Goal: Navigation & Orientation: Find specific page/section

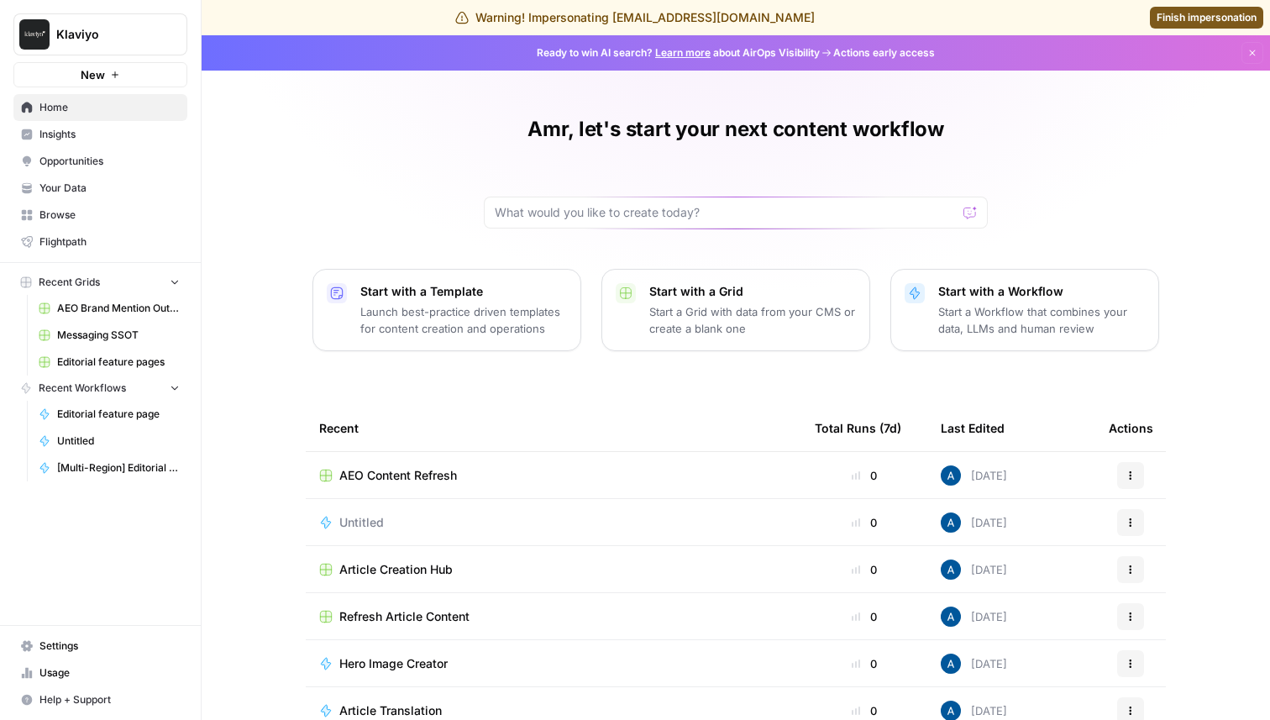
click at [127, 133] on span "Insights" at bounding box center [109, 134] width 140 height 15
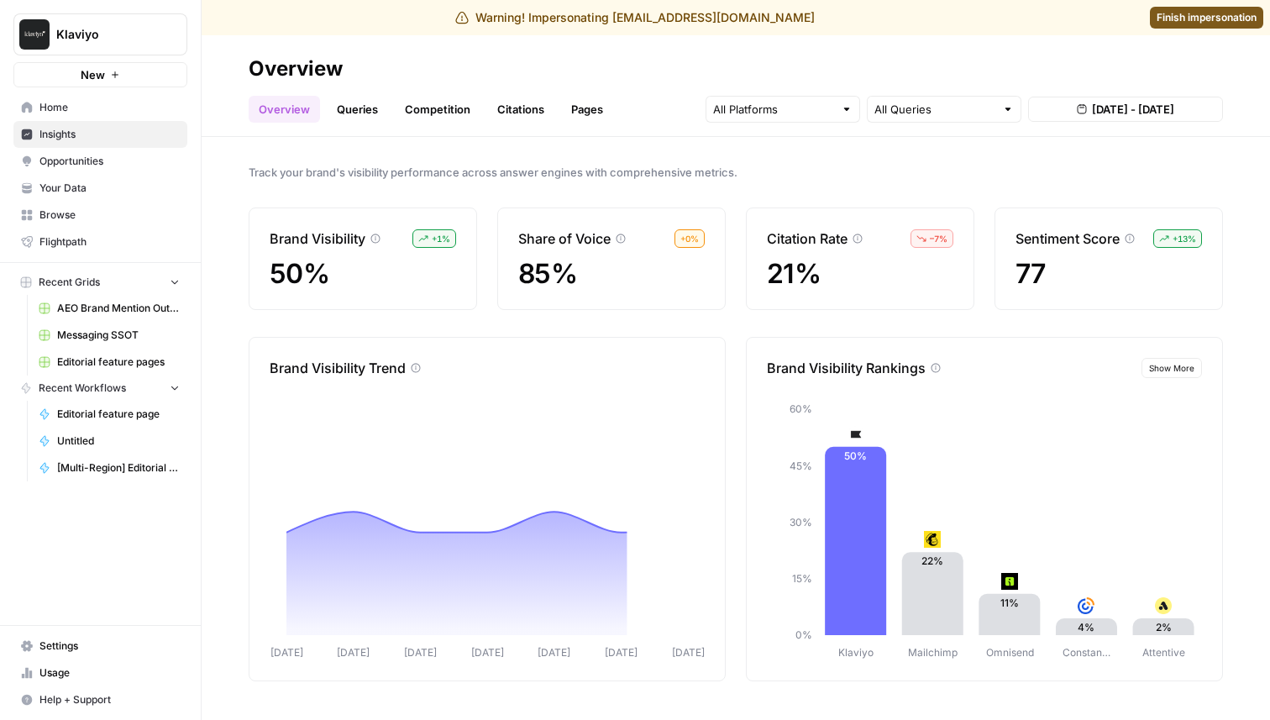
click at [353, 108] on link "Queries" at bounding box center [357, 109] width 61 height 27
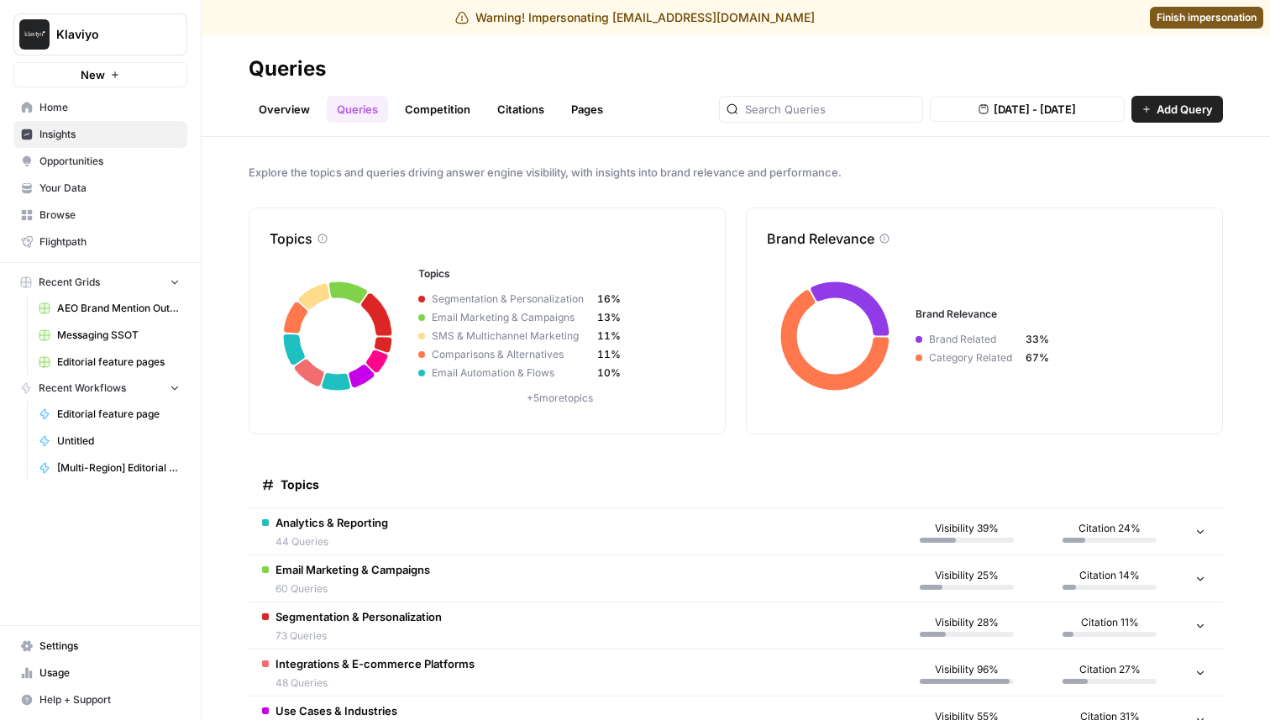
click at [599, 541] on td "Analytics & Reporting 44 Queries" at bounding box center [572, 531] width 647 height 46
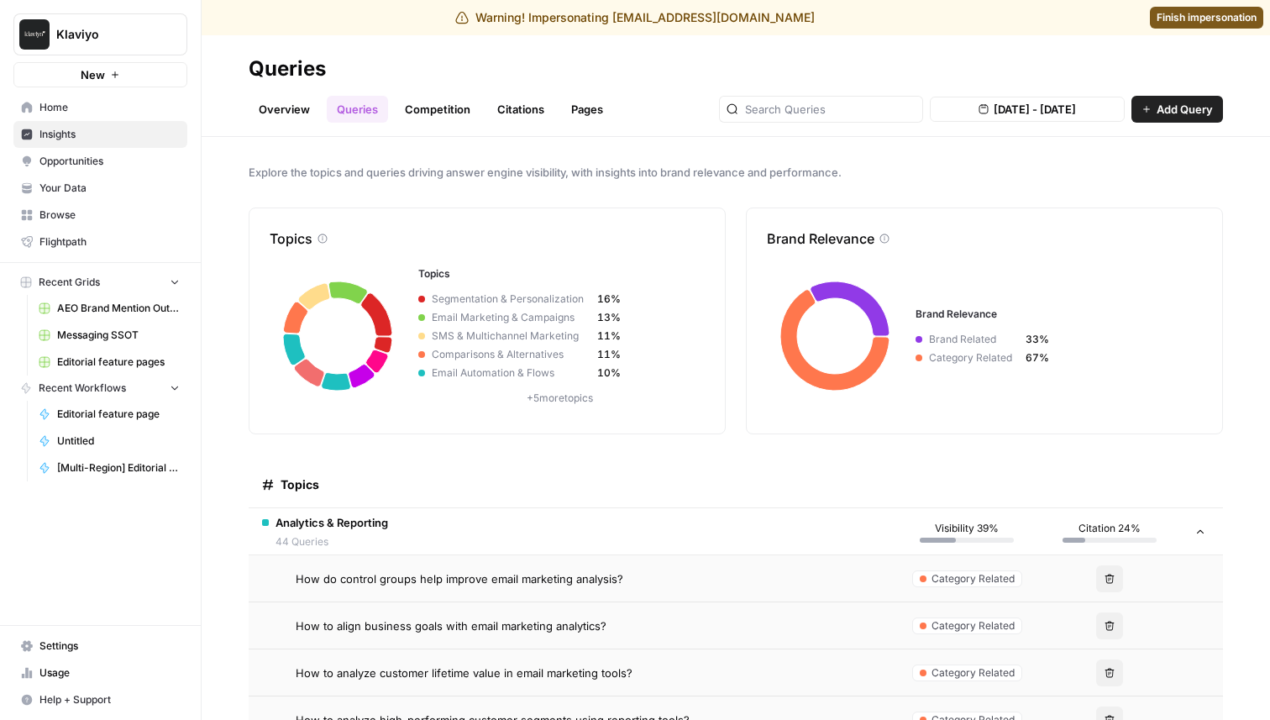
click at [598, 541] on td "Analytics & Reporting 44 Queries" at bounding box center [572, 531] width 647 height 46
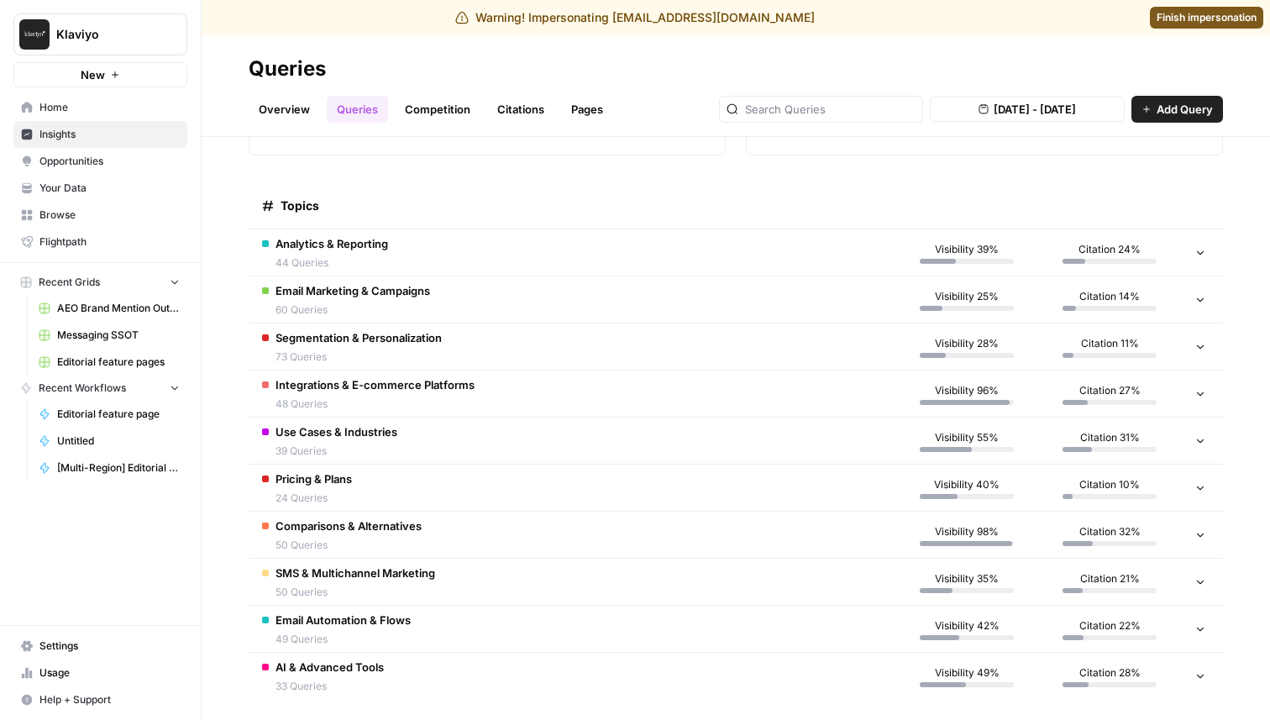
scroll to position [286, 0]
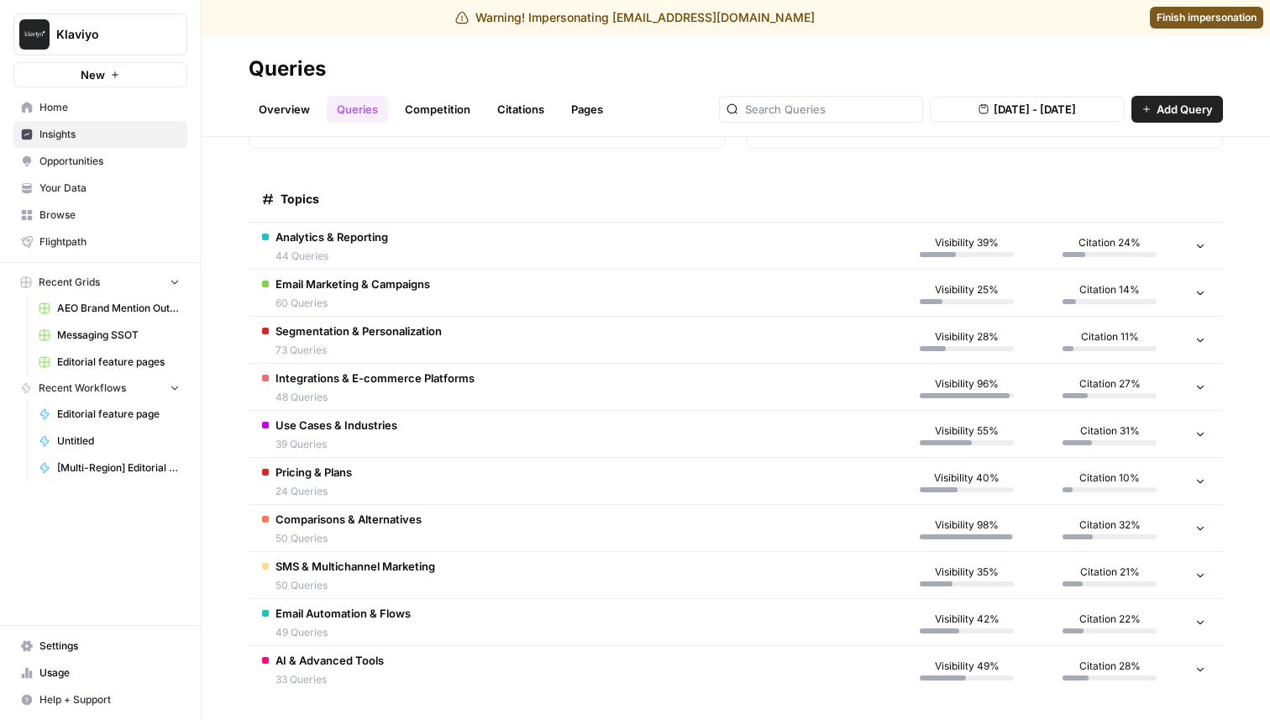
click at [655, 482] on td "Pricing & Plans 24 Queries" at bounding box center [572, 481] width 647 height 46
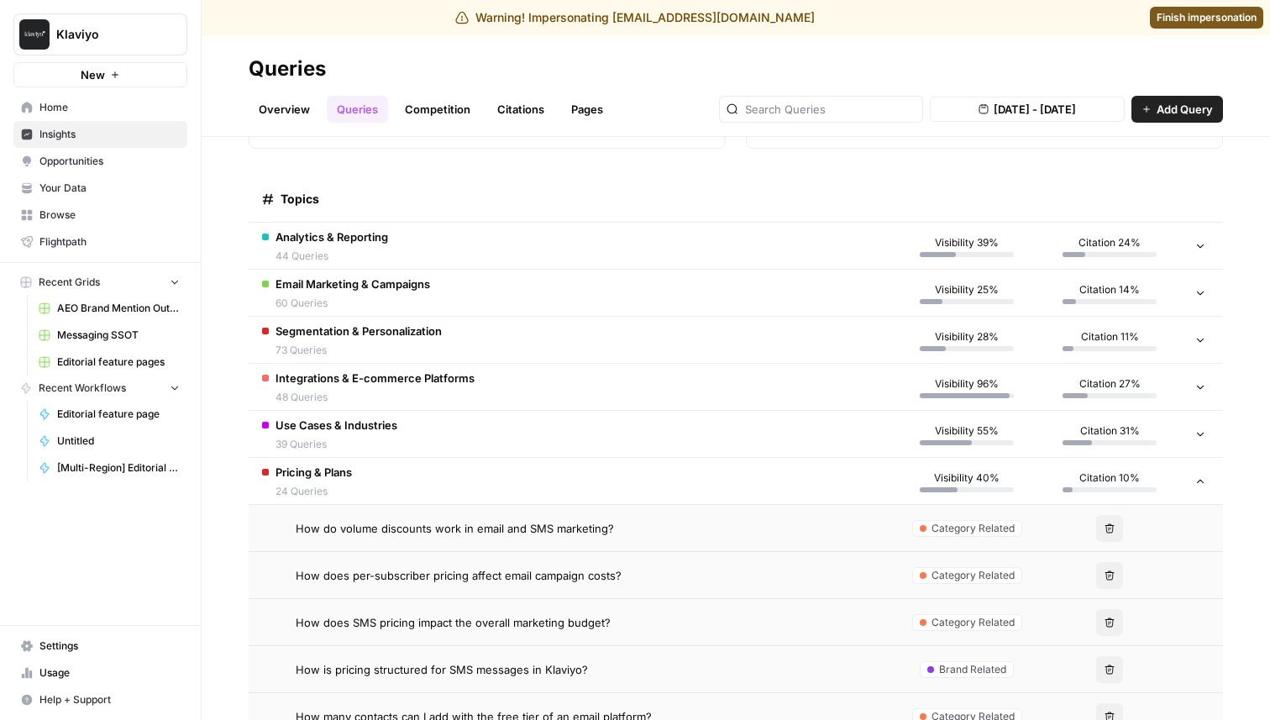
click at [655, 482] on td "Pricing & Plans 24 Queries" at bounding box center [572, 481] width 647 height 46
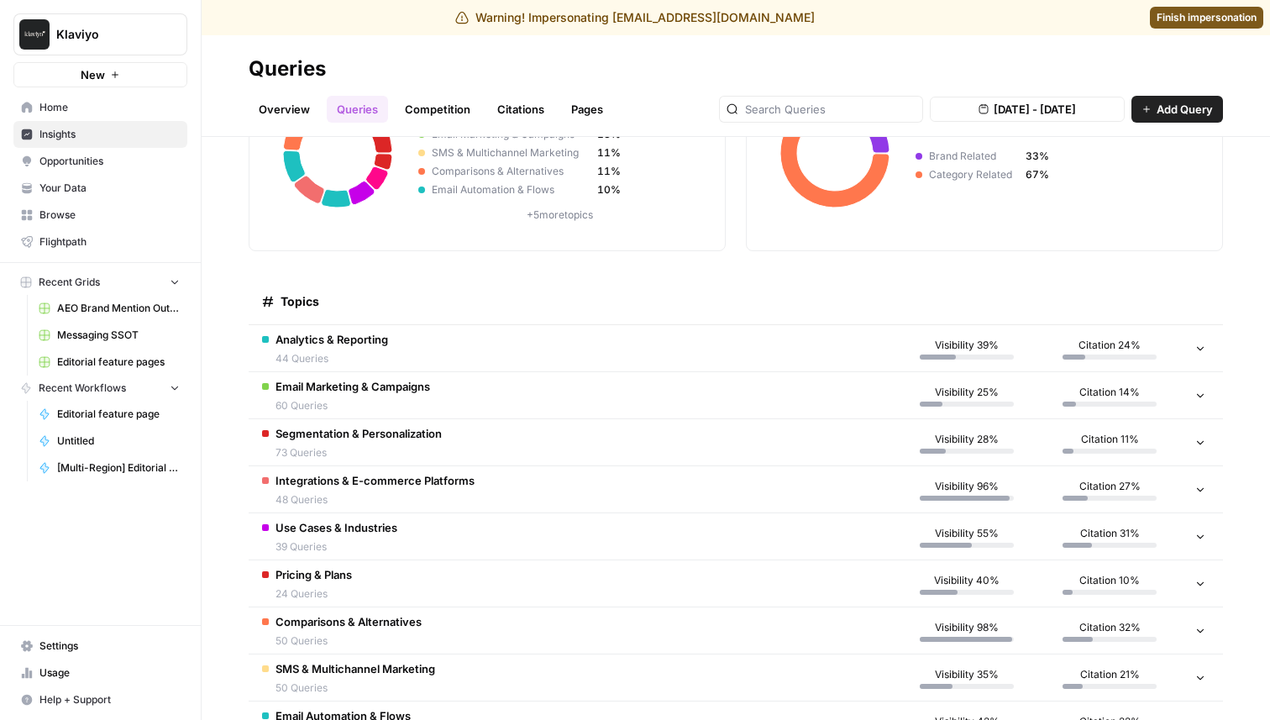
scroll to position [0, 0]
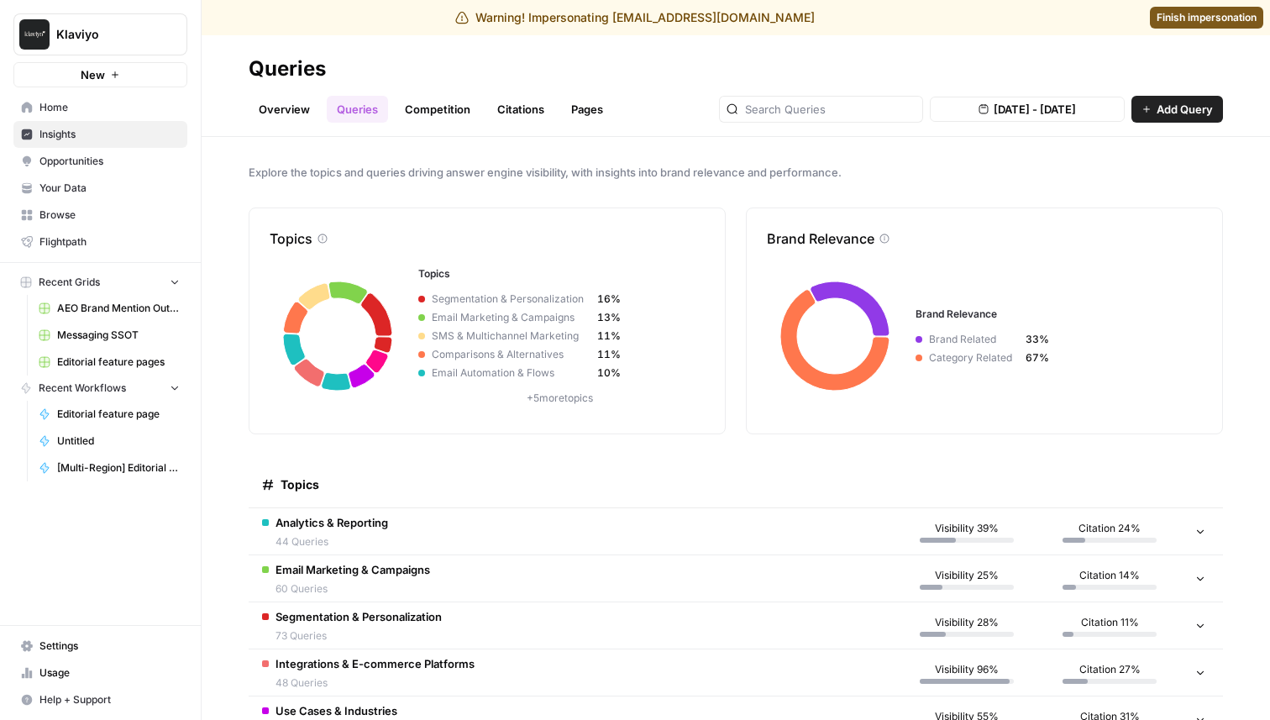
click at [133, 38] on span "Klaviyo" at bounding box center [107, 34] width 102 height 17
type input "mage"
click at [115, 125] on span "Magellan Jets" at bounding box center [162, 126] width 222 height 17
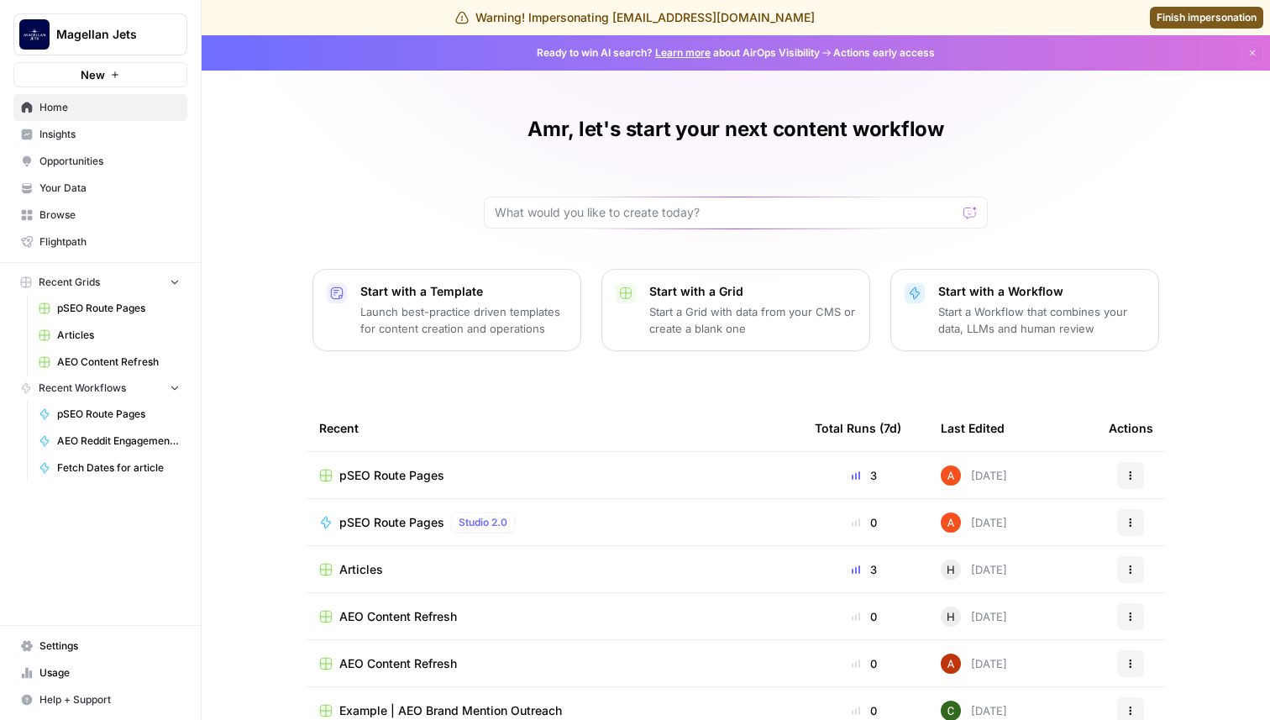
click at [110, 139] on span "Insights" at bounding box center [109, 134] width 140 height 15
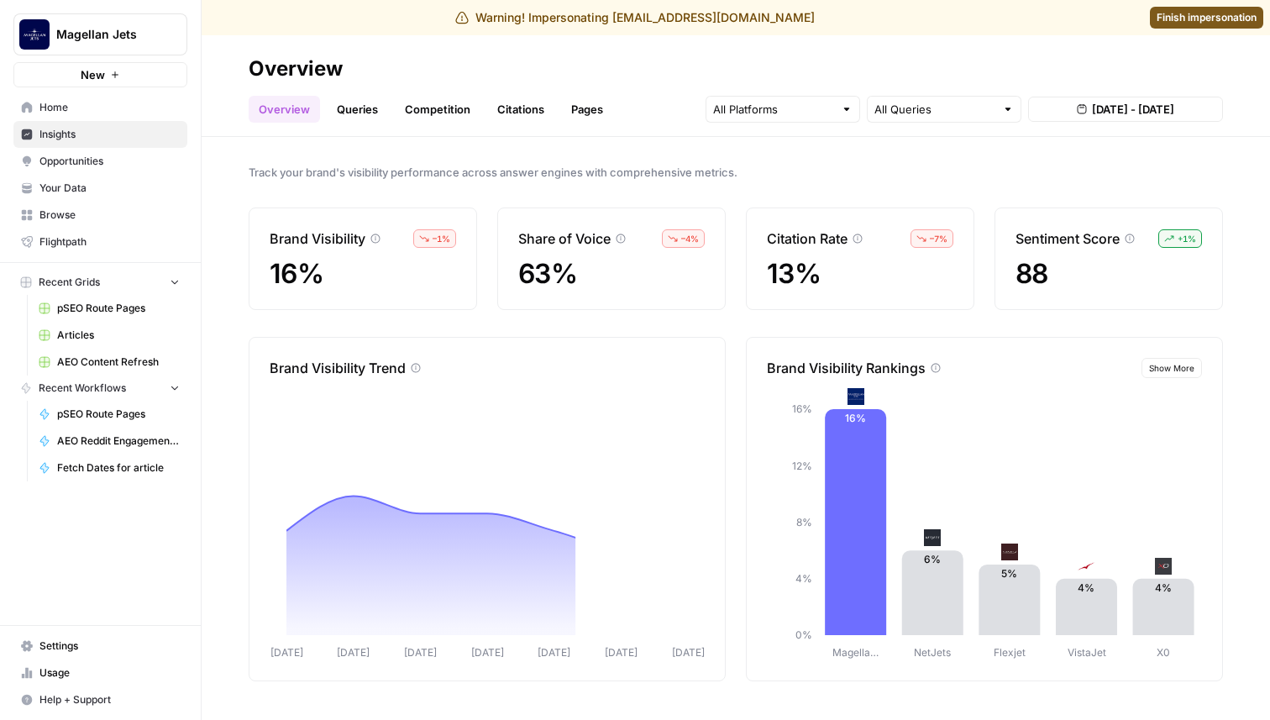
click at [371, 114] on link "Queries" at bounding box center [357, 109] width 61 height 27
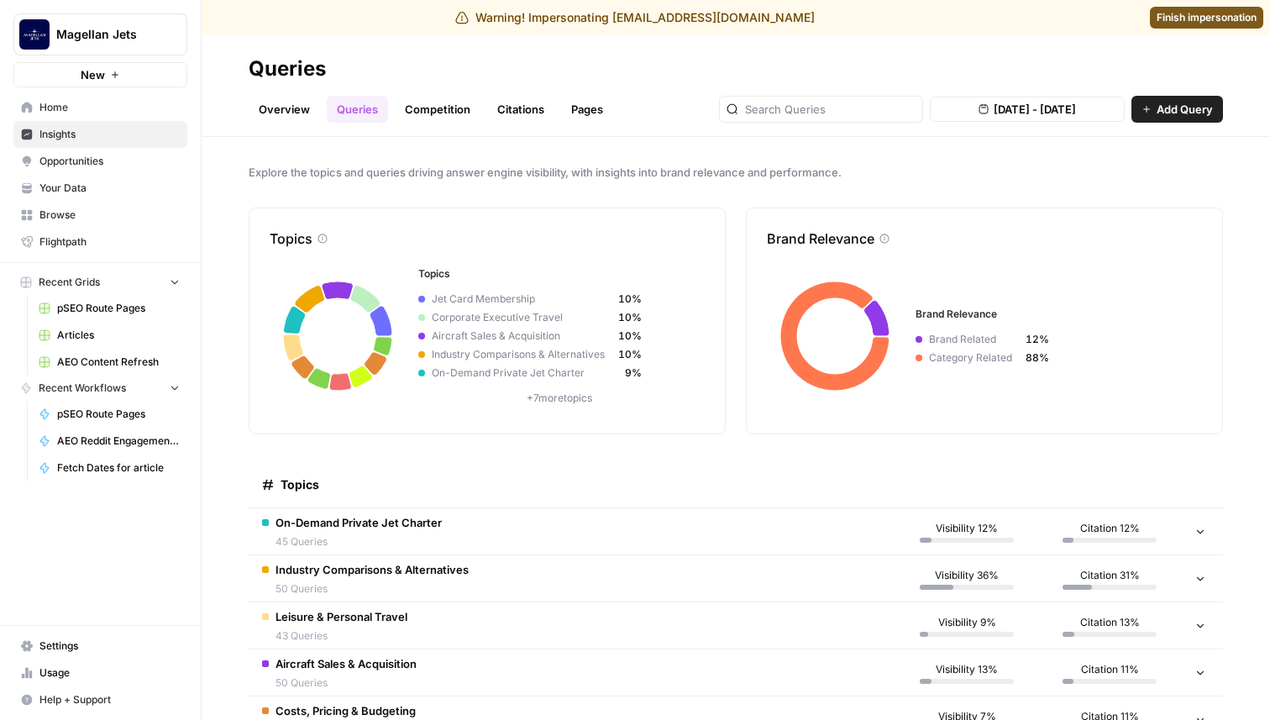
click at [131, 50] on button "Magellan Jets" at bounding box center [100, 34] width 174 height 42
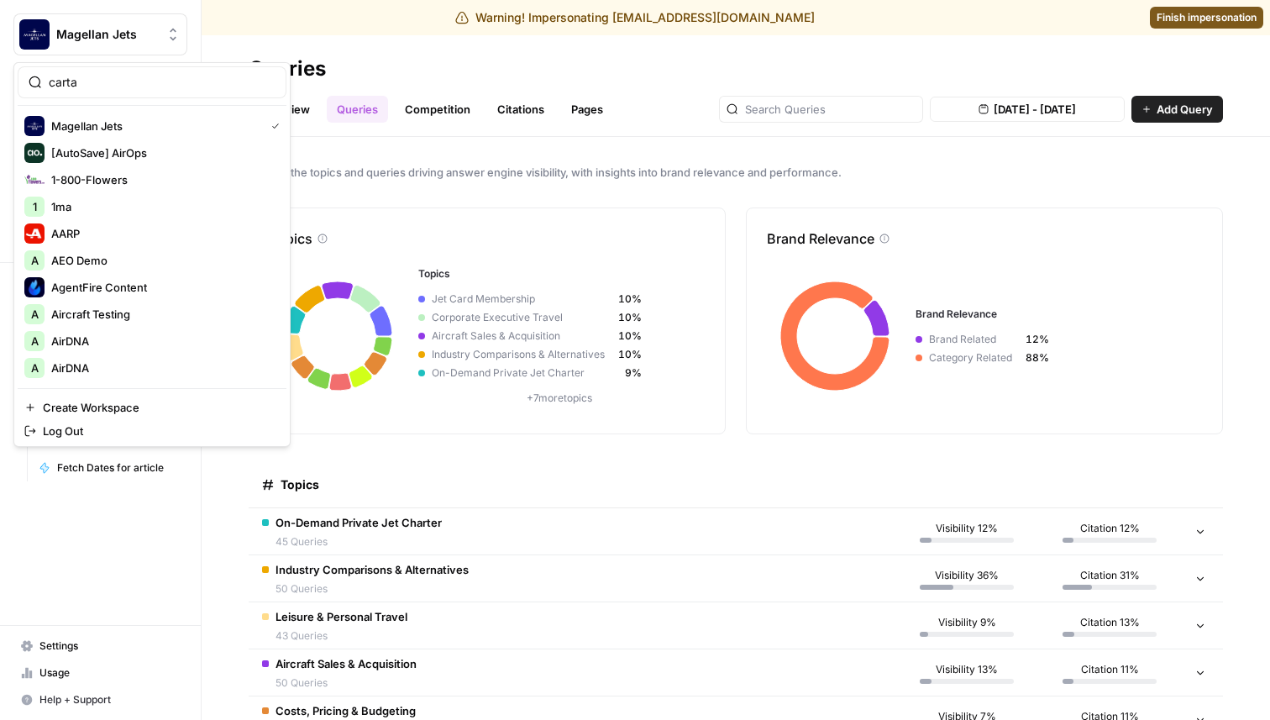
type input "carta"
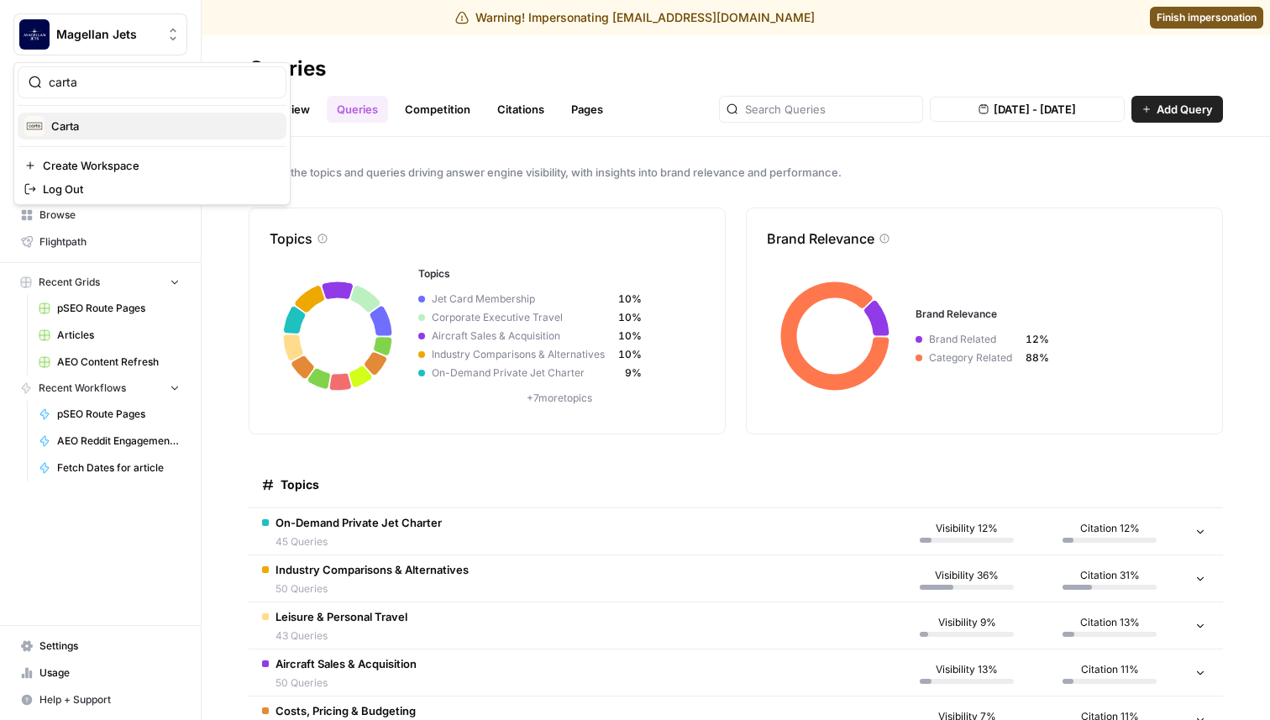
click at [108, 132] on span "Carta" at bounding box center [162, 126] width 222 height 17
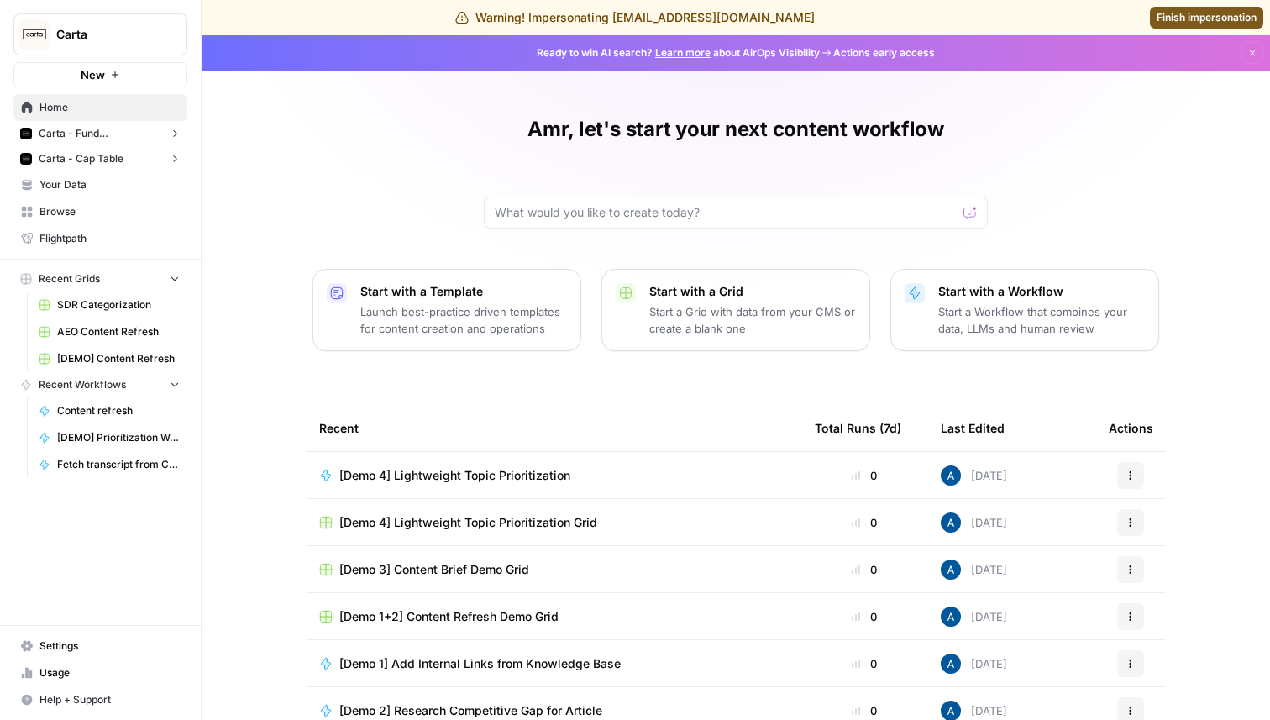
click at [97, 129] on span "Carta - Fund Administration" at bounding box center [101, 133] width 124 height 15
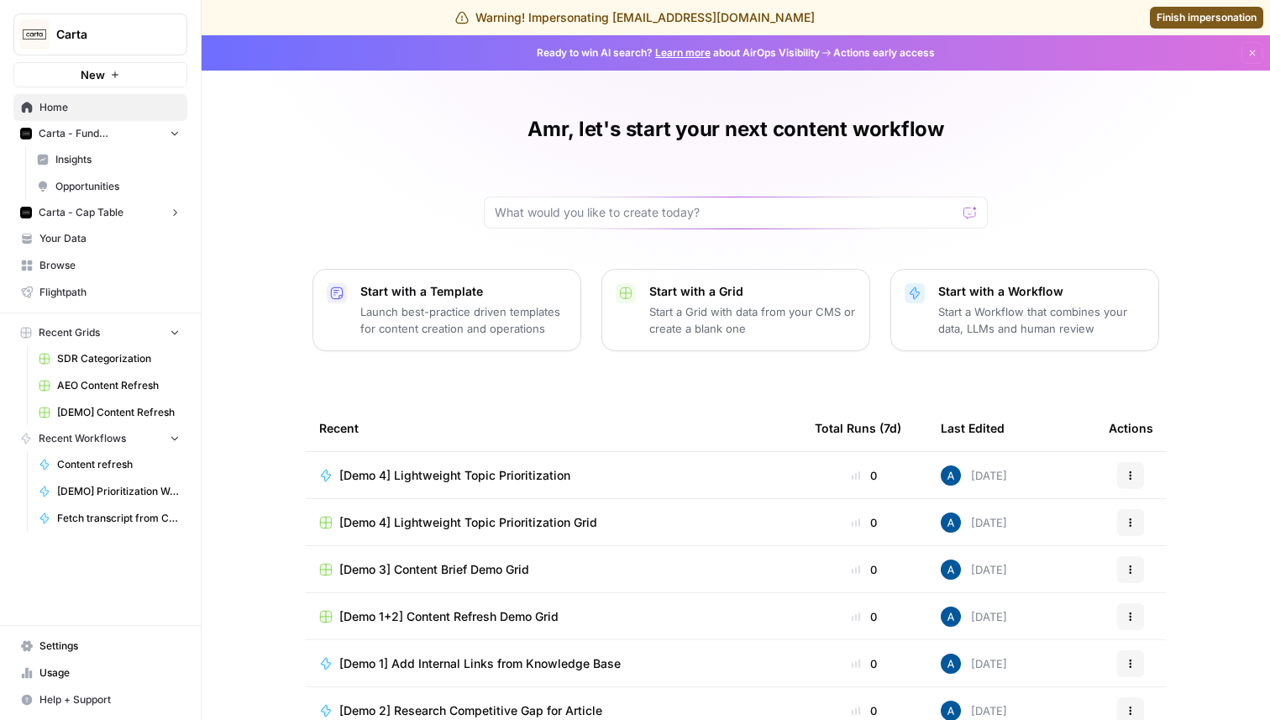
click at [91, 157] on span "Insights" at bounding box center [117, 159] width 124 height 15
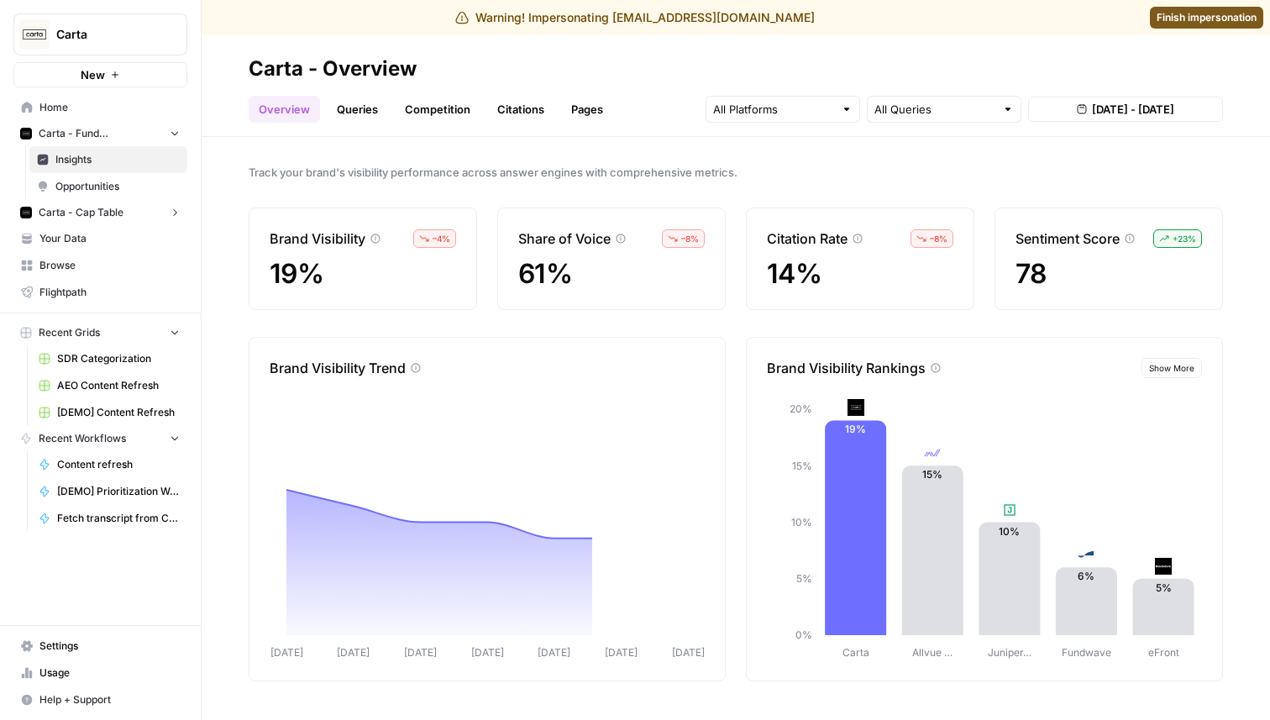
click at [372, 102] on link "Queries" at bounding box center [357, 109] width 61 height 27
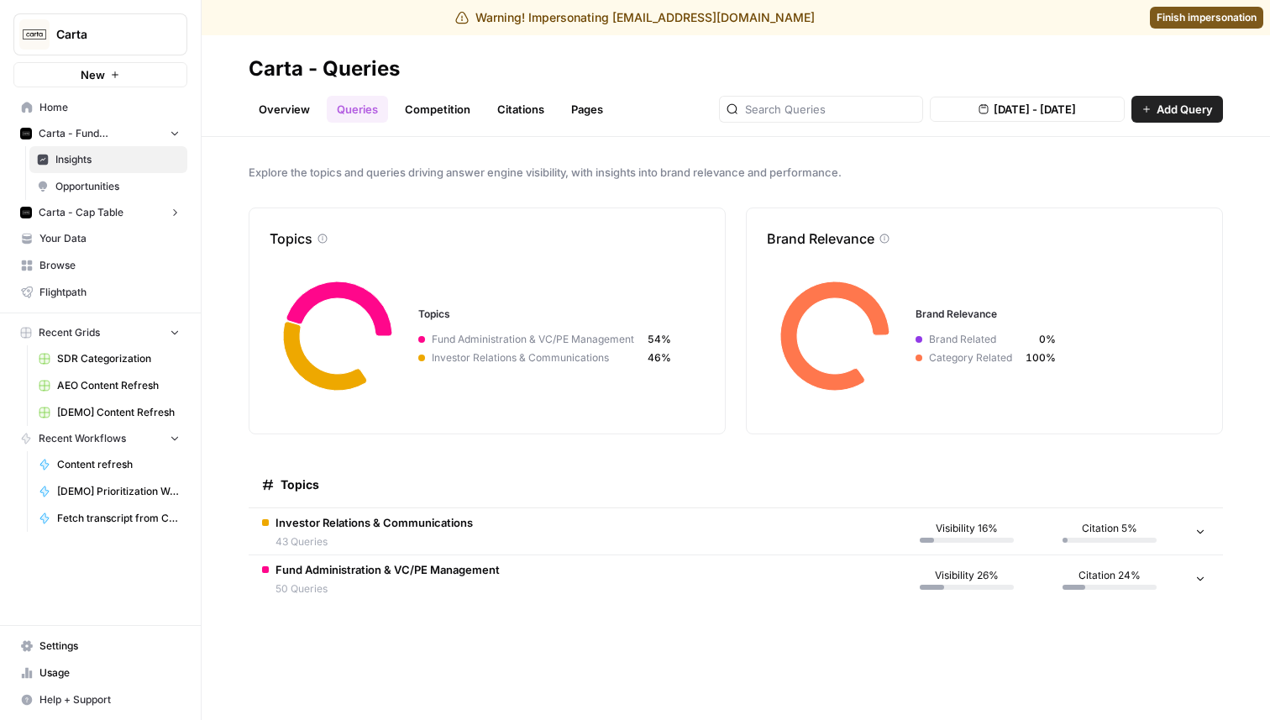
click at [118, 208] on span "Carta - Cap Table" at bounding box center [81, 212] width 85 height 15
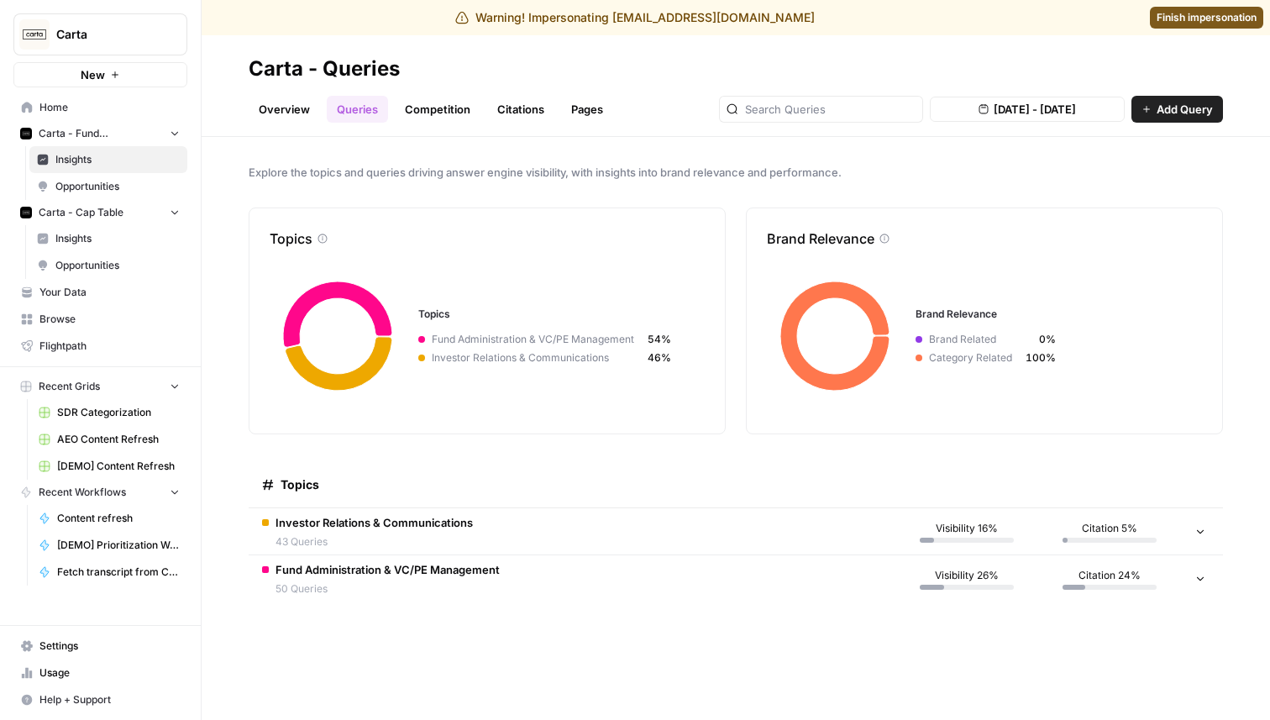
click at [110, 237] on span "Insights" at bounding box center [117, 238] width 124 height 15
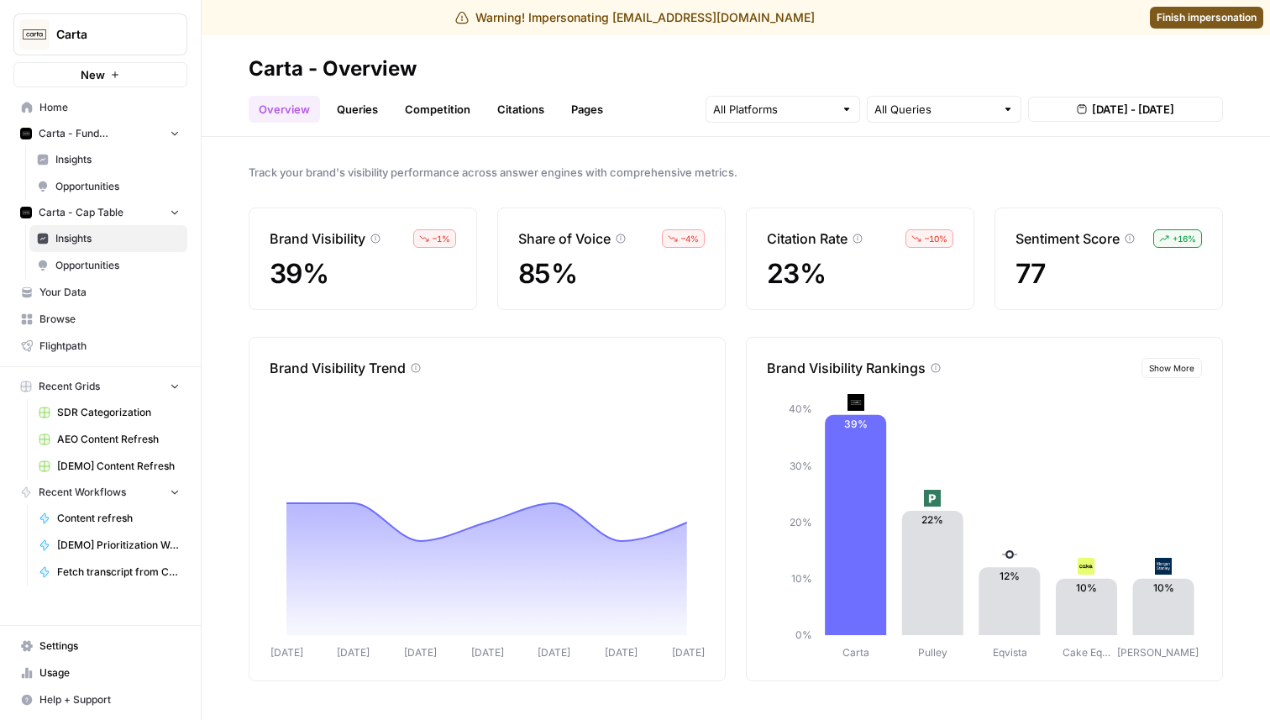
click at [359, 117] on link "Queries" at bounding box center [357, 109] width 61 height 27
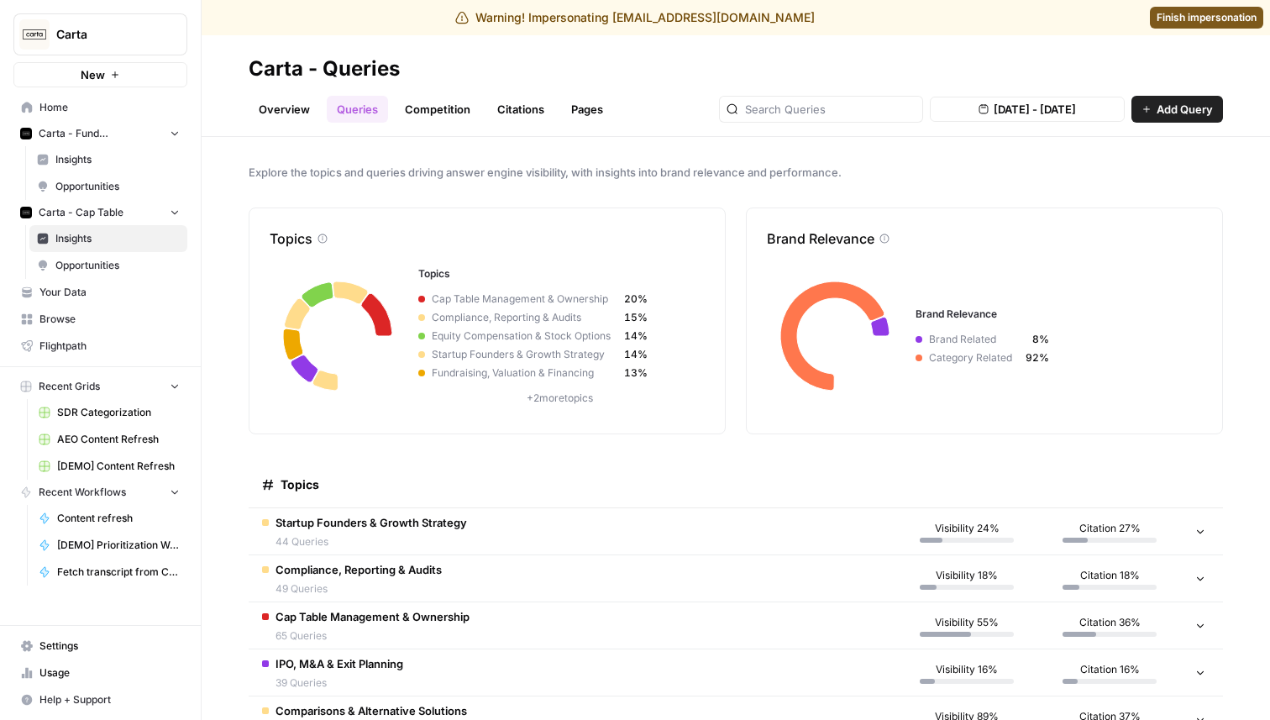
click at [118, 26] on span "Carta" at bounding box center [107, 34] width 102 height 17
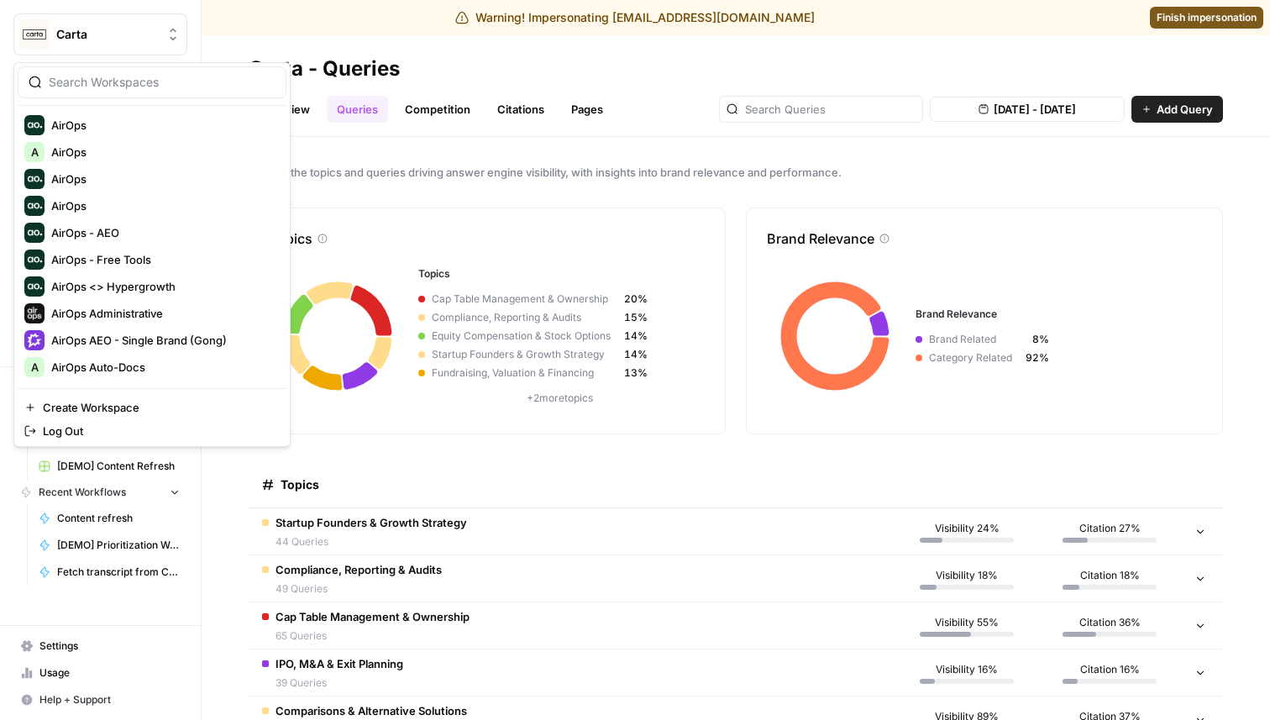
scroll to position [356, 0]
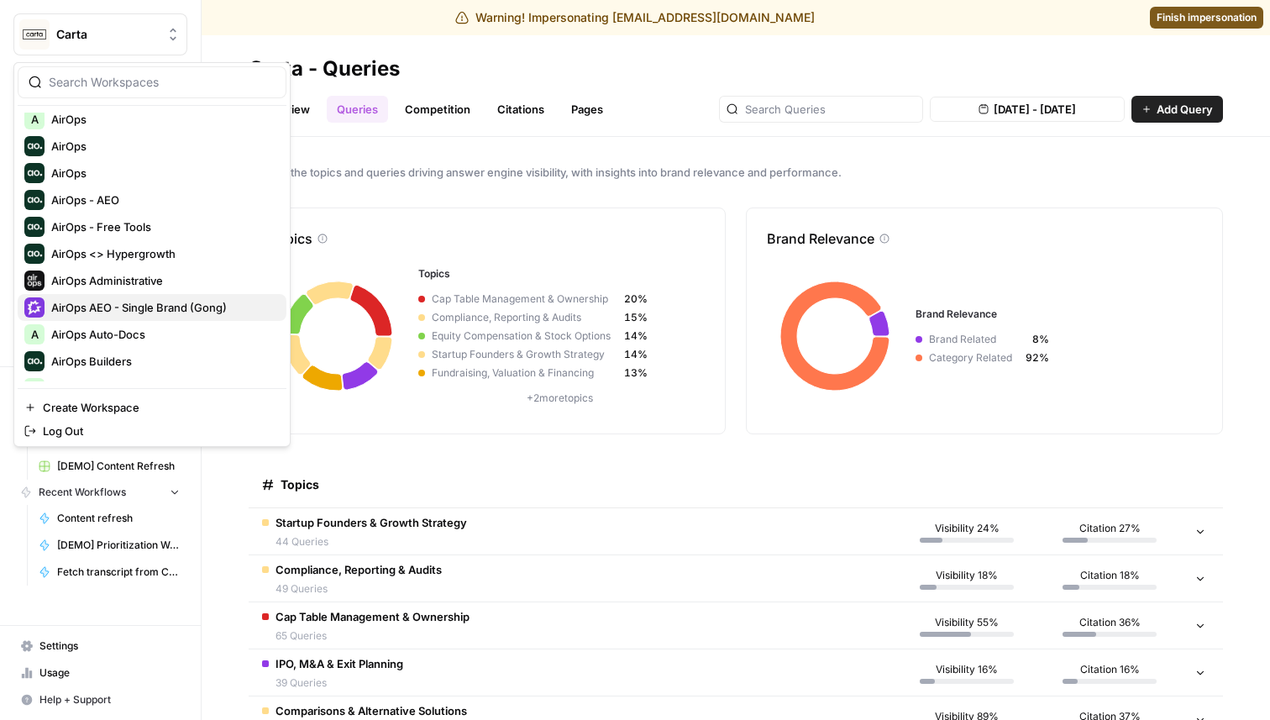
click at [166, 313] on span "AirOps AEO - Single Brand (Gong)" at bounding box center [162, 307] width 222 height 17
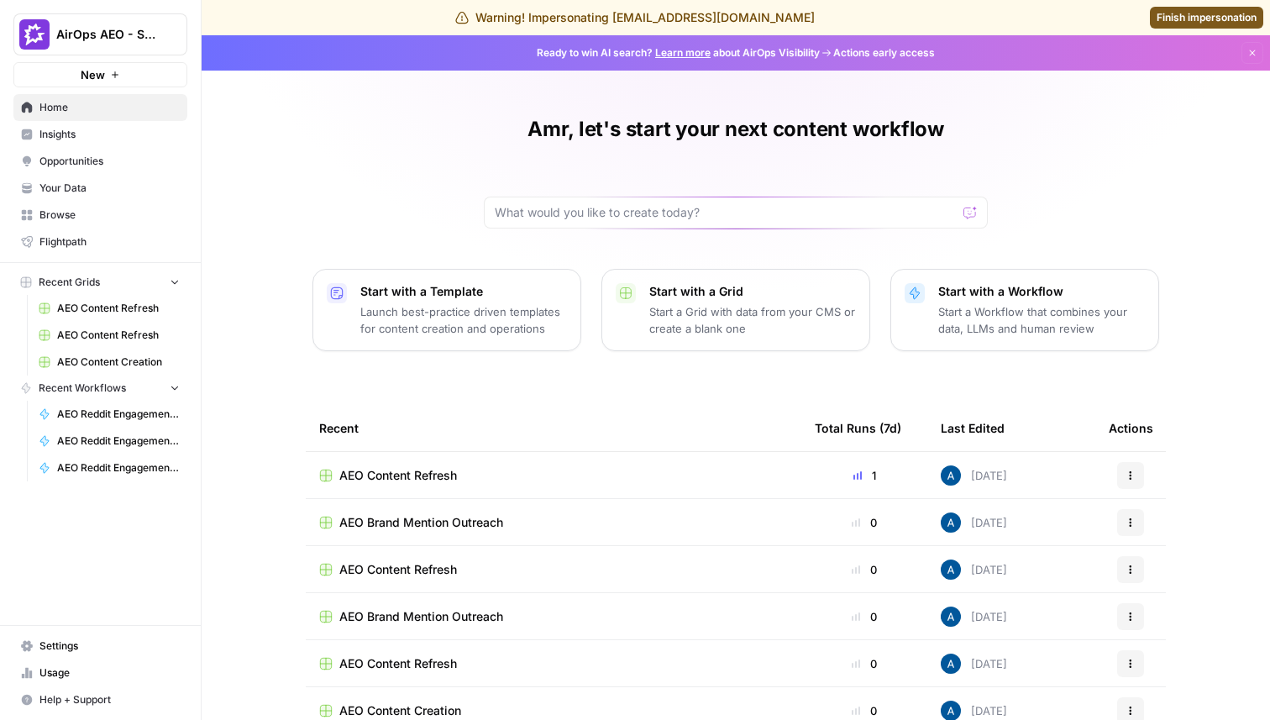
click at [80, 129] on span "Insights" at bounding box center [109, 134] width 140 height 15
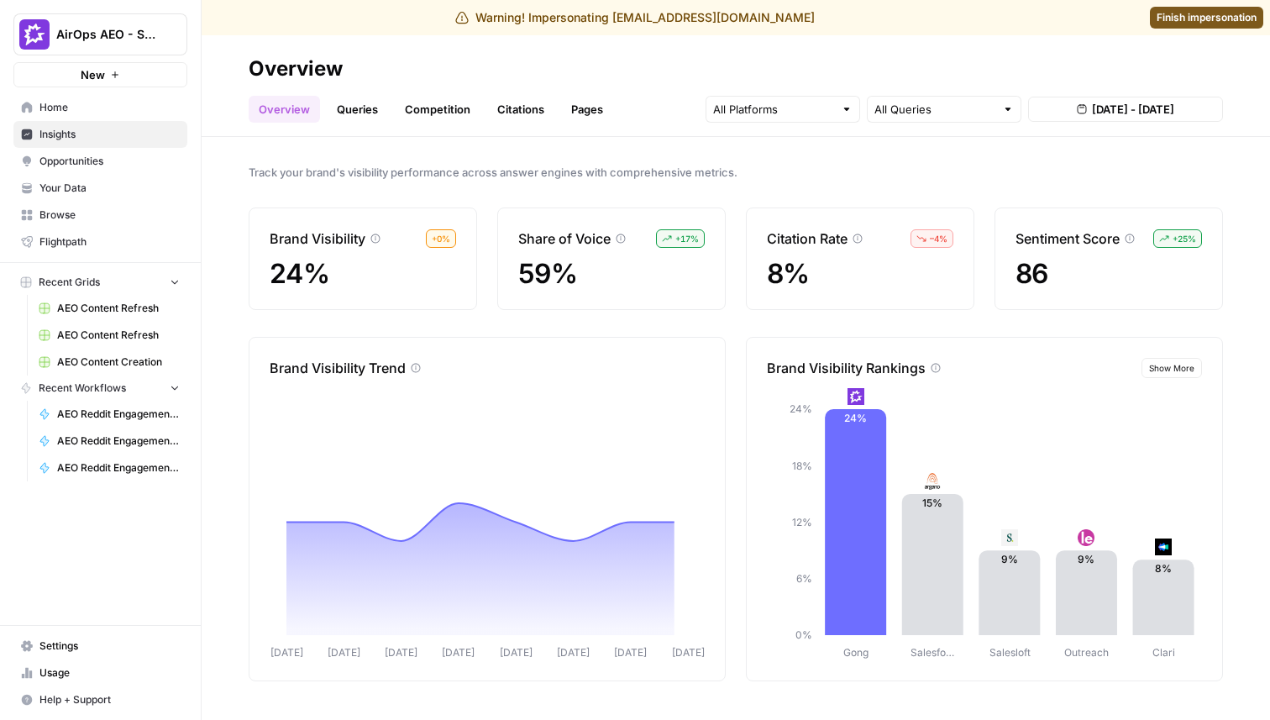
click at [355, 105] on link "Queries" at bounding box center [357, 109] width 61 height 27
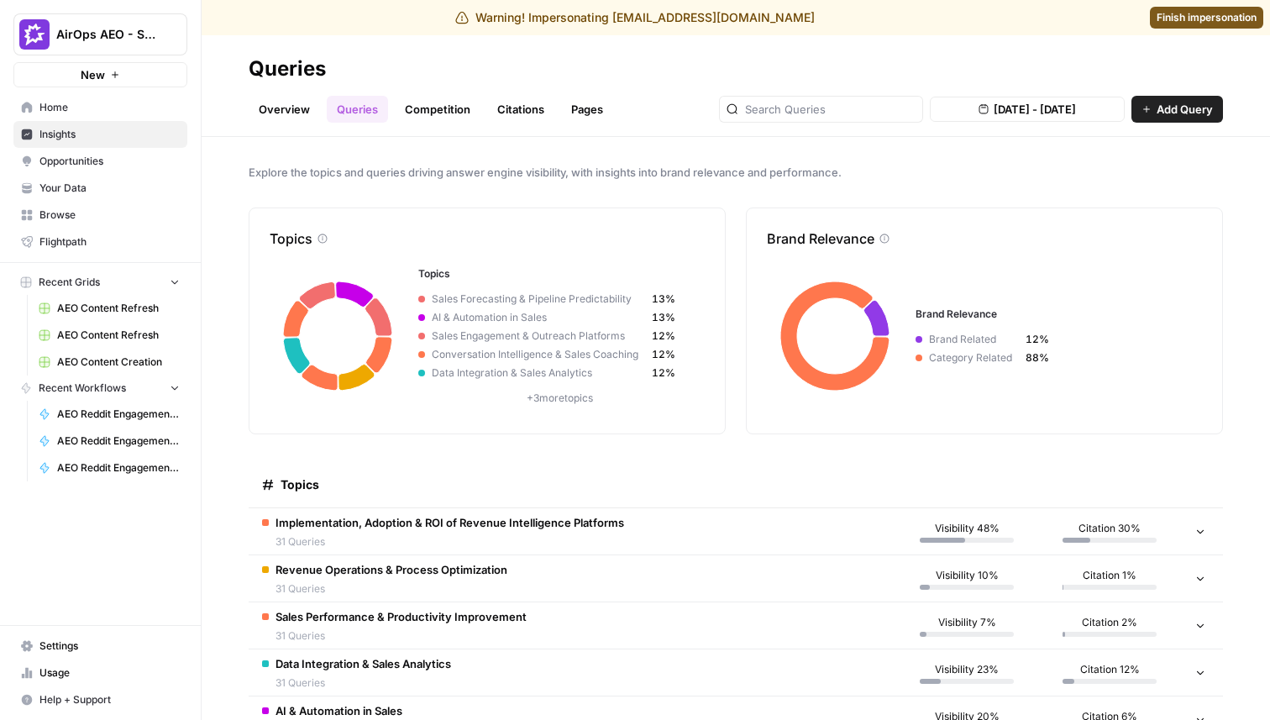
click at [150, 39] on span "AirOps AEO - Single Brand (Gong)" at bounding box center [107, 34] width 102 height 17
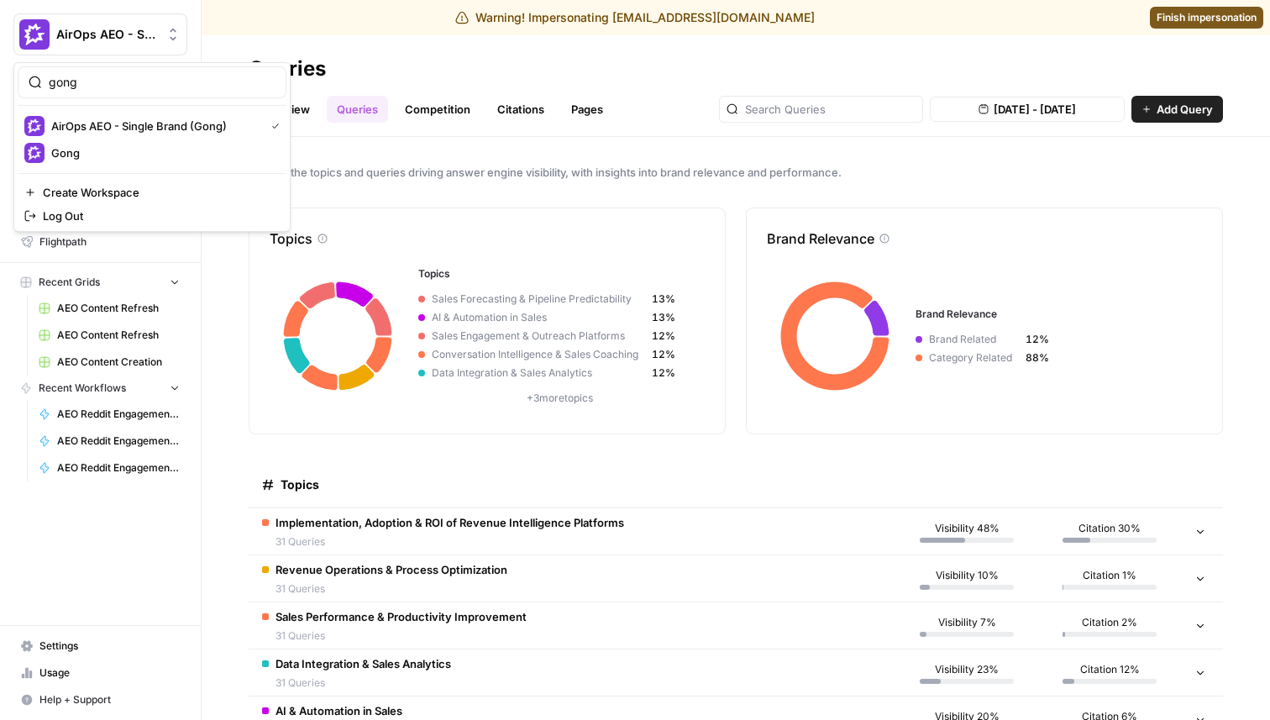
type input "gong"
click at [90, 160] on span "Gong" at bounding box center [162, 153] width 222 height 17
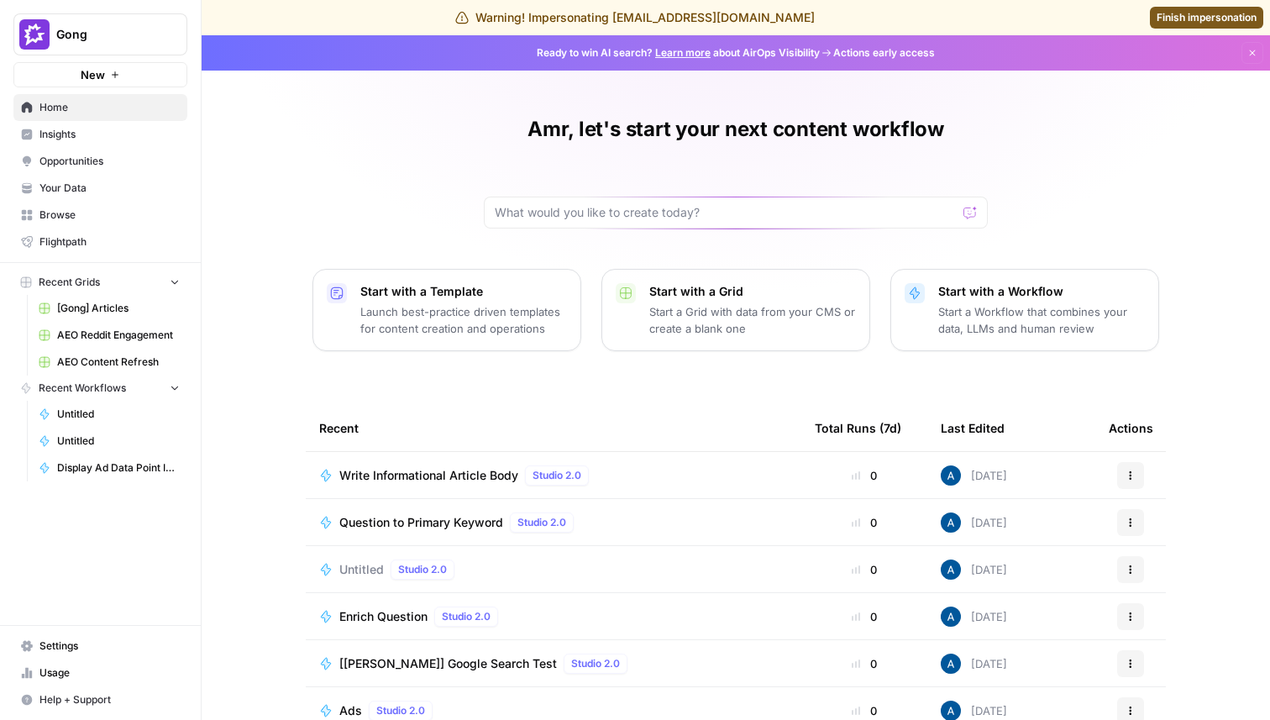
click at [90, 143] on link "Insights" at bounding box center [100, 134] width 174 height 27
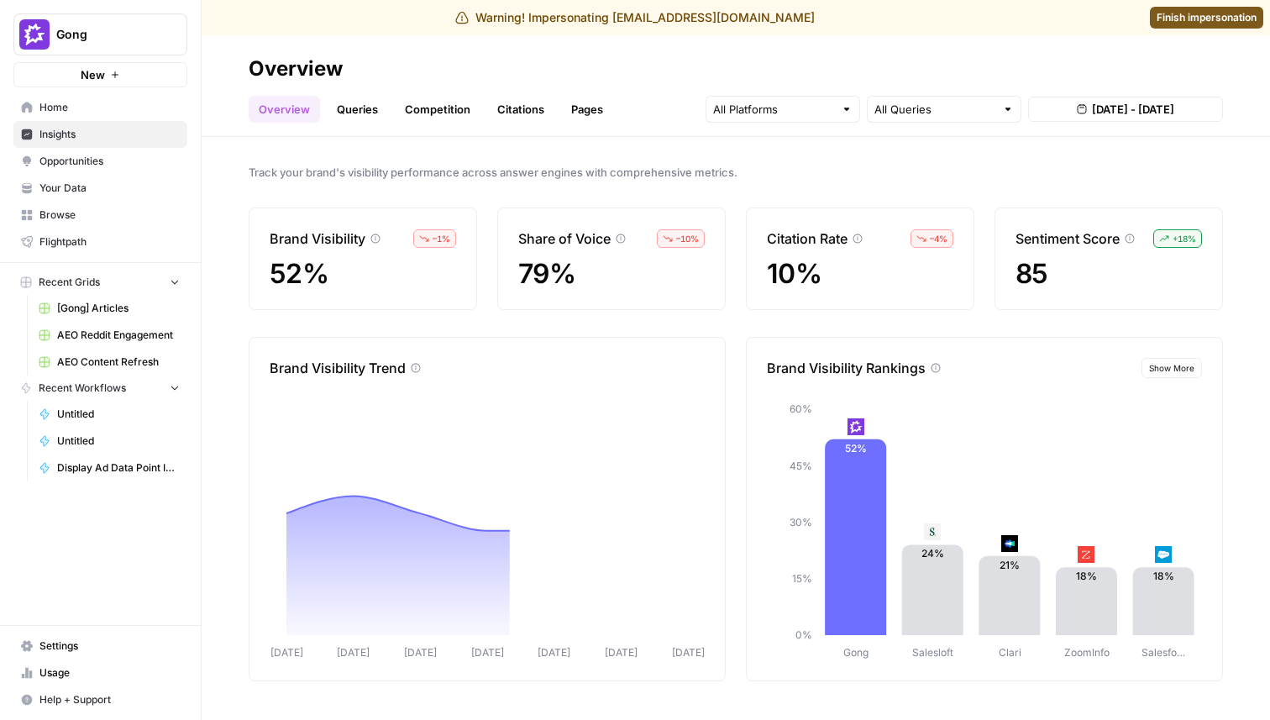
click at [346, 111] on link "Queries" at bounding box center [357, 109] width 61 height 27
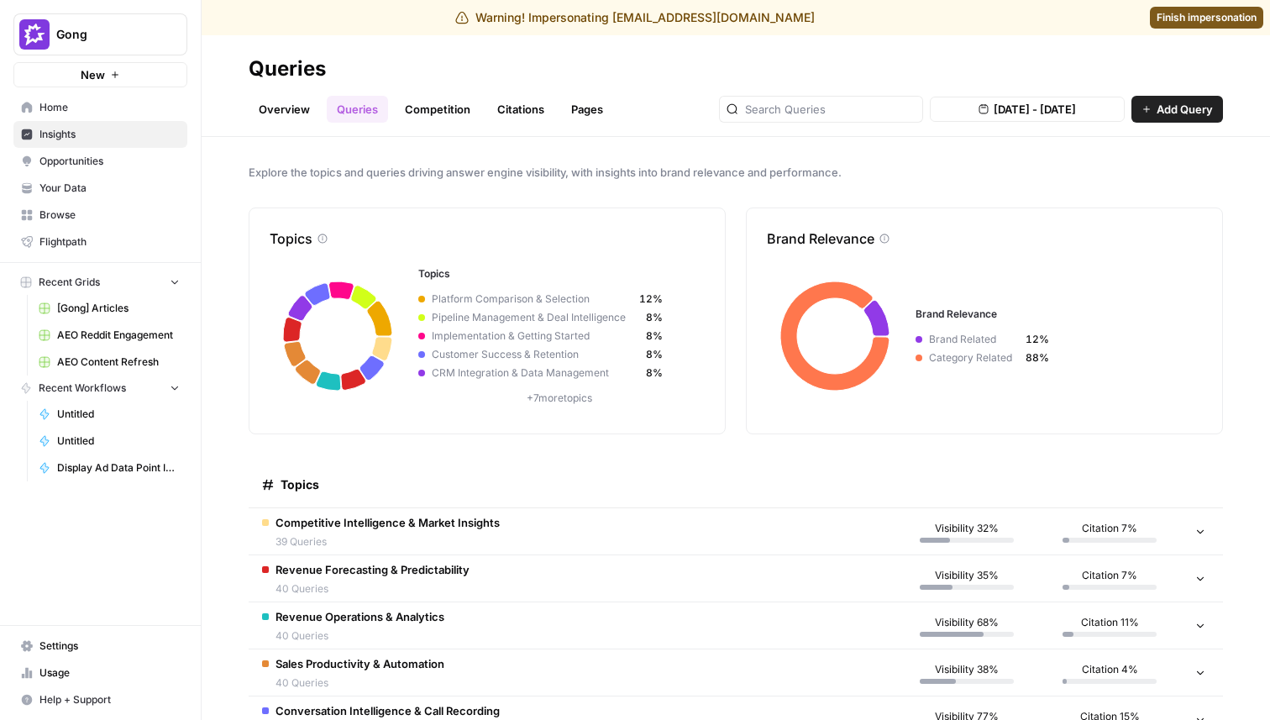
click at [80, 50] on button "Gong" at bounding box center [100, 34] width 174 height 42
type input "though"
click at [74, 116] on div "Thoughtspot" at bounding box center [151, 126] width 255 height 20
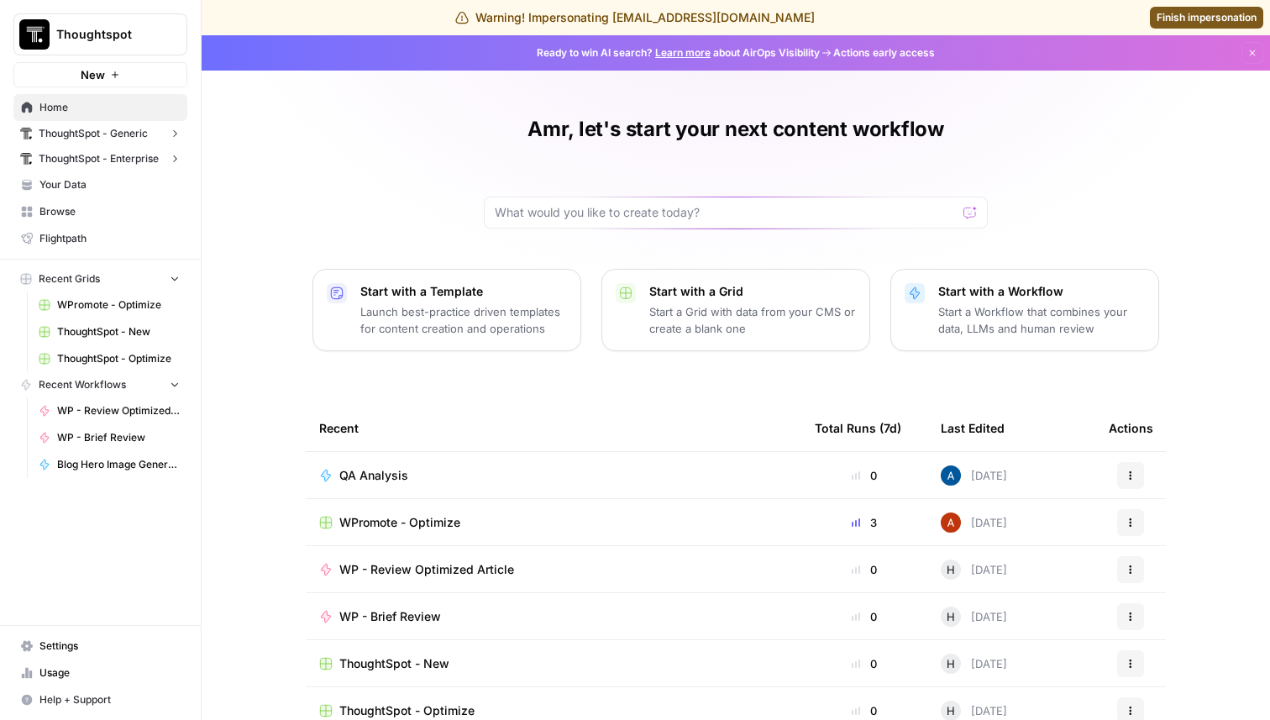
click at [138, 136] on span "ThoughtSpot - Generic" at bounding box center [93, 133] width 109 height 15
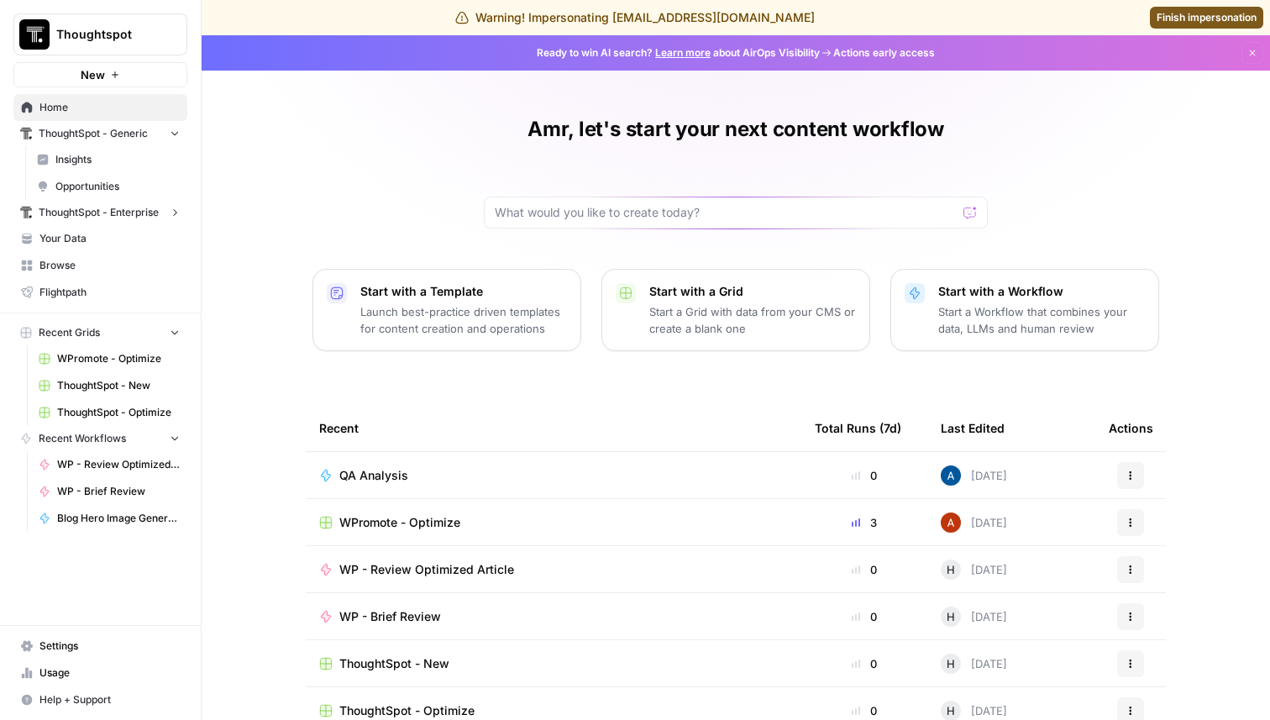
click at [127, 150] on link "Insights" at bounding box center [108, 159] width 158 height 27
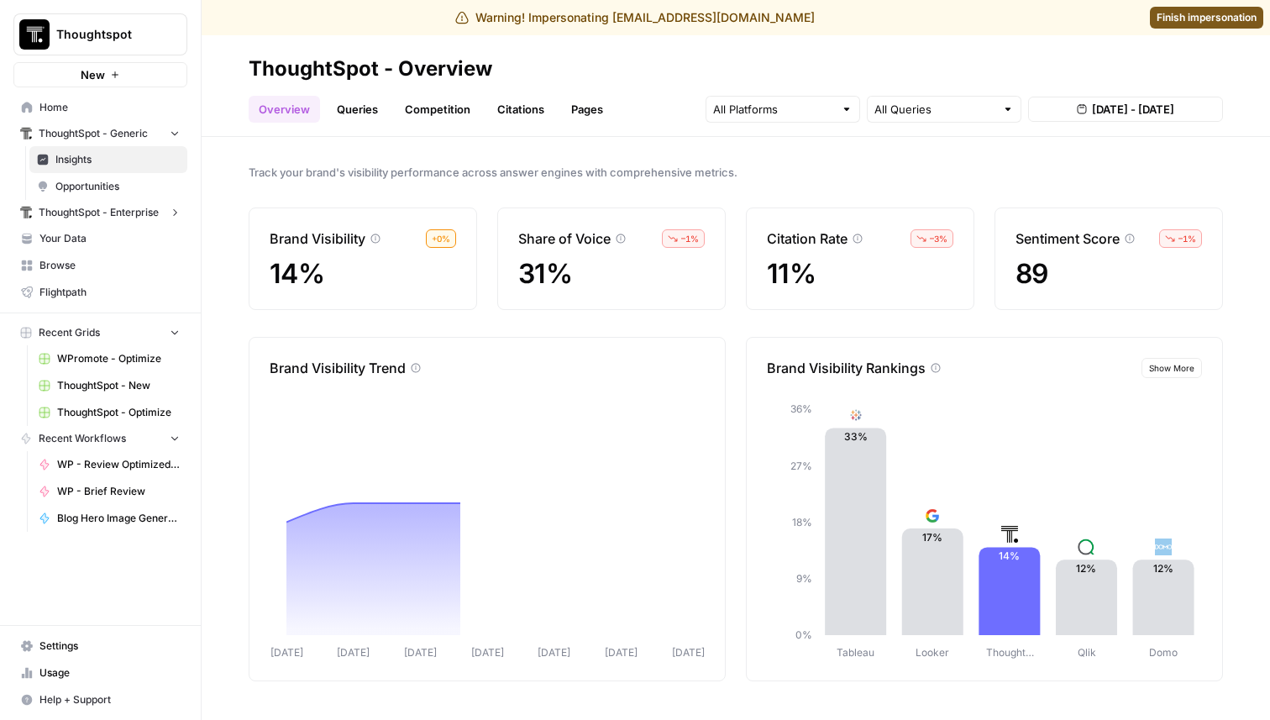
click at [360, 118] on link "Queries" at bounding box center [357, 109] width 61 height 27
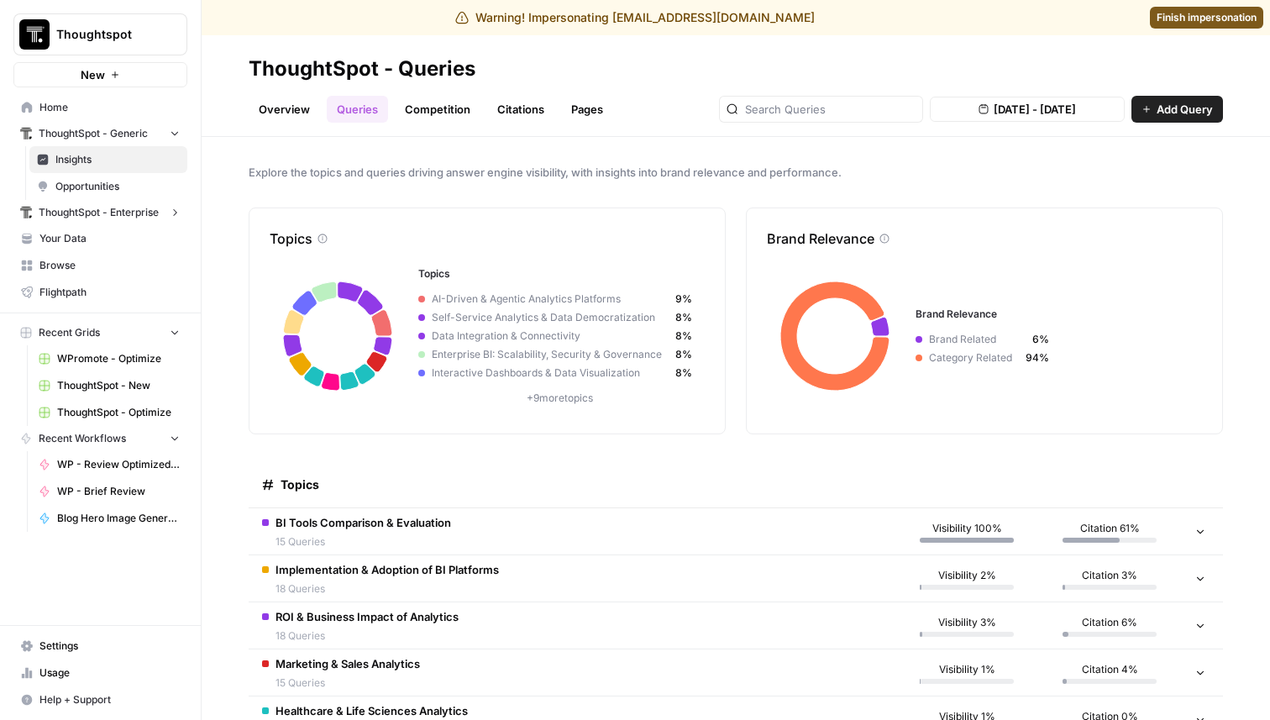
click at [141, 34] on span "Thoughtspot" at bounding box center [107, 34] width 102 height 17
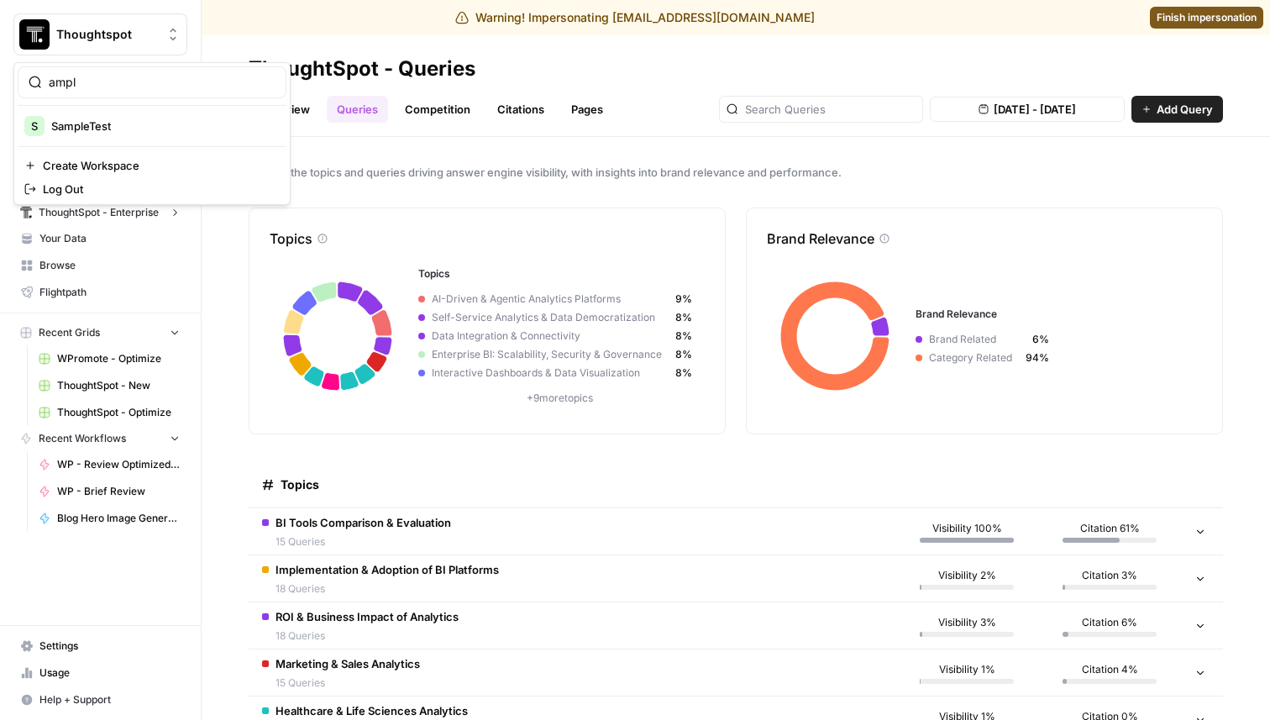
click at [160, 95] on div "ampl" at bounding box center [152, 82] width 269 height 32
type input "a"
type input "u"
type input "tire"
click at [92, 132] on span "Tire Rack" at bounding box center [162, 126] width 222 height 17
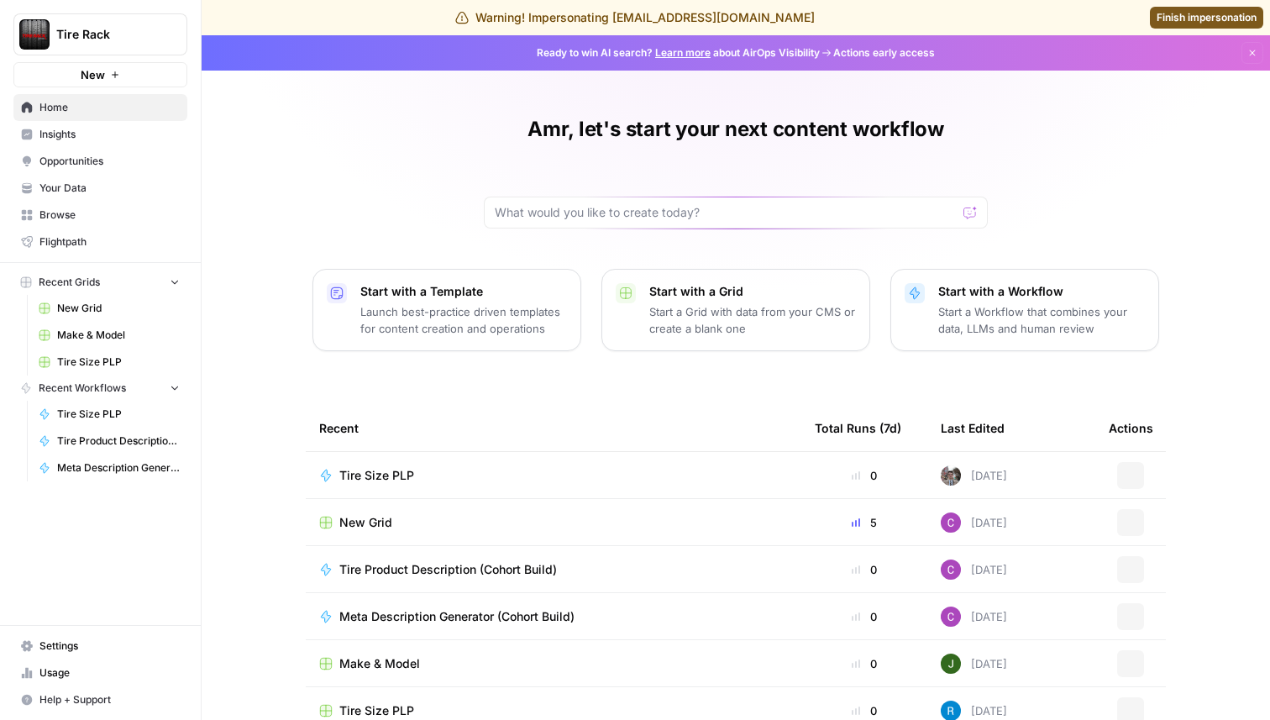
click at [114, 139] on span "Insights" at bounding box center [109, 134] width 140 height 15
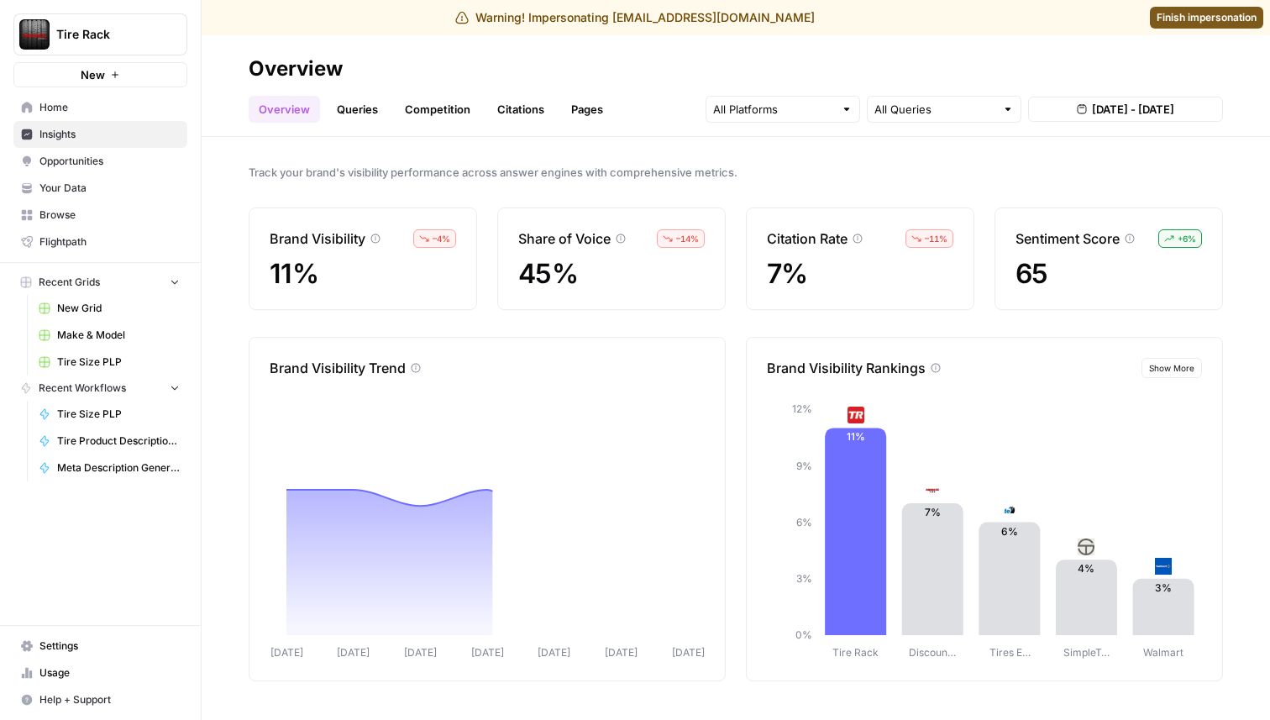
click at [371, 109] on link "Queries" at bounding box center [357, 109] width 61 height 27
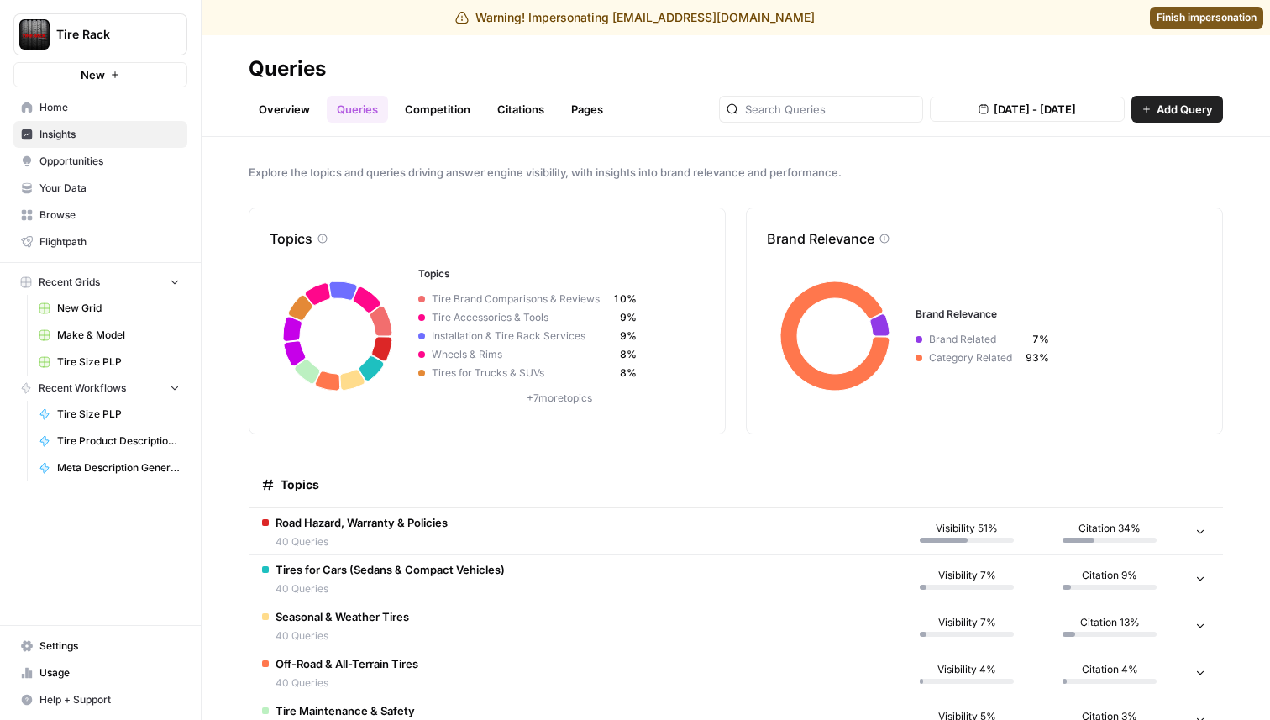
click at [113, 45] on button "Tire Rack" at bounding box center [100, 34] width 174 height 42
type input "[DATE]"
click at [95, 124] on span "[DATE] Lawn Care" at bounding box center [162, 126] width 222 height 17
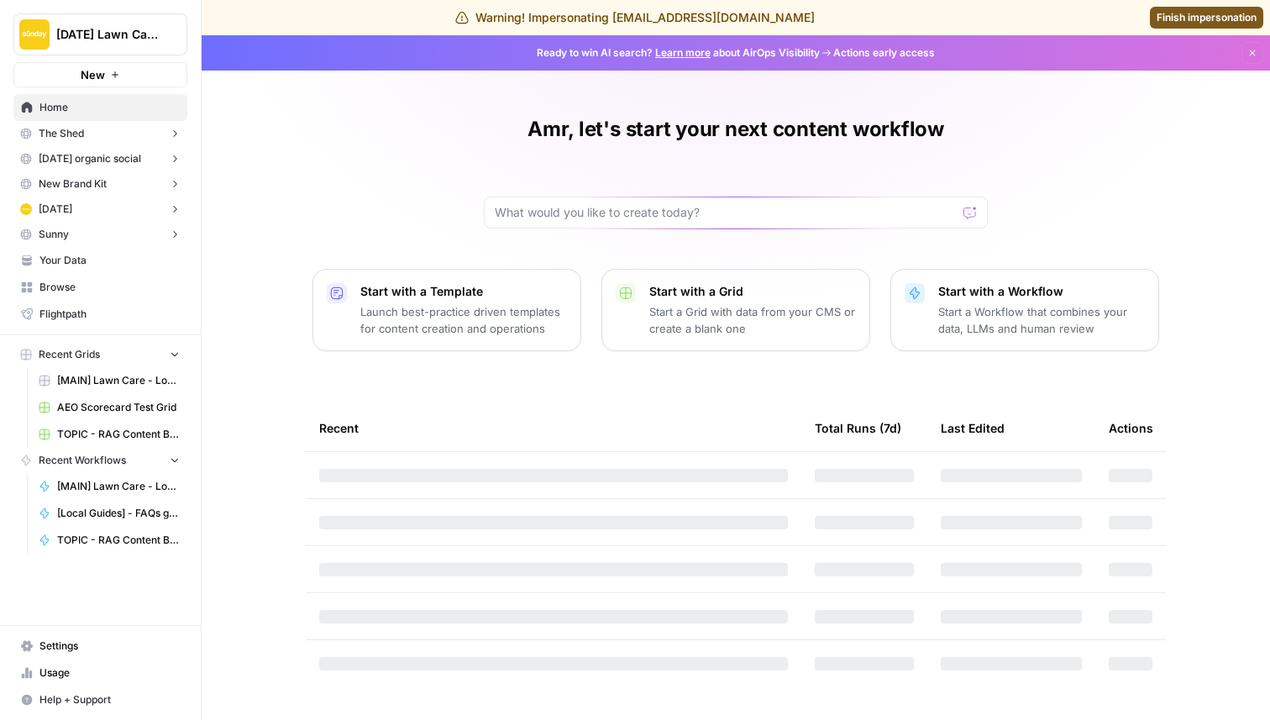
click at [119, 210] on button "Sunday" at bounding box center [100, 209] width 174 height 25
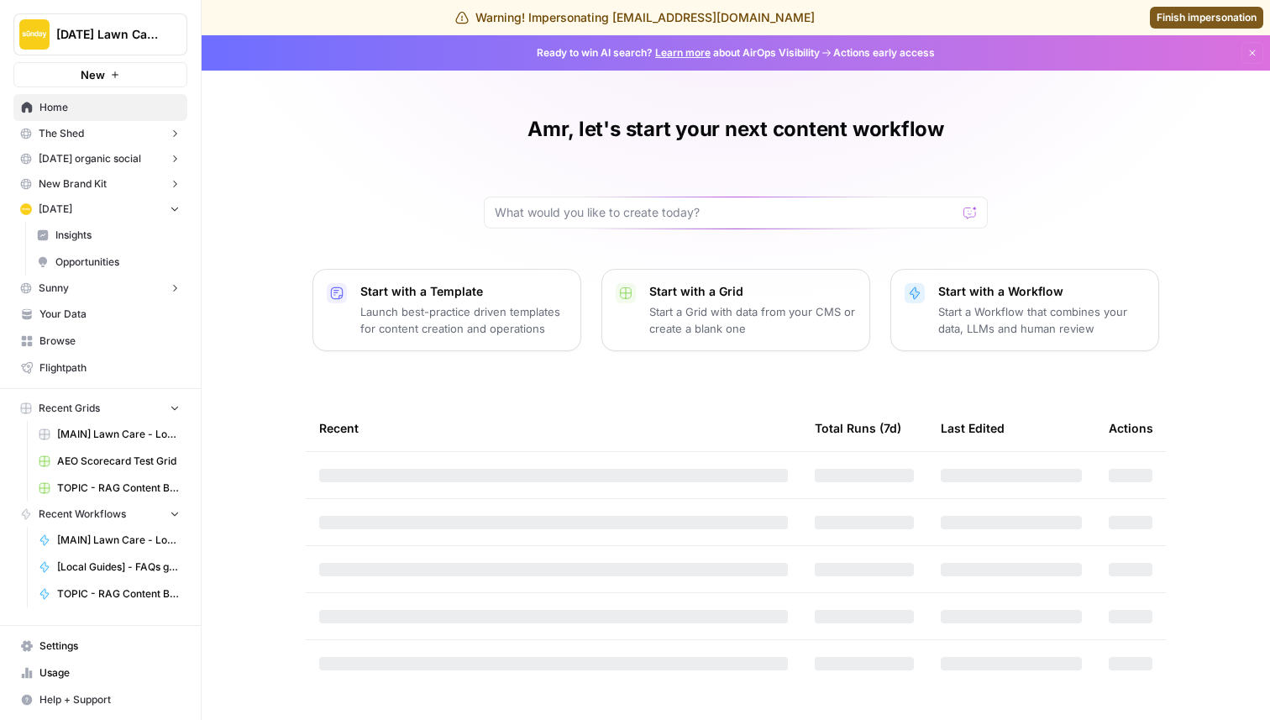
click at [117, 230] on span "Insights" at bounding box center [117, 235] width 124 height 15
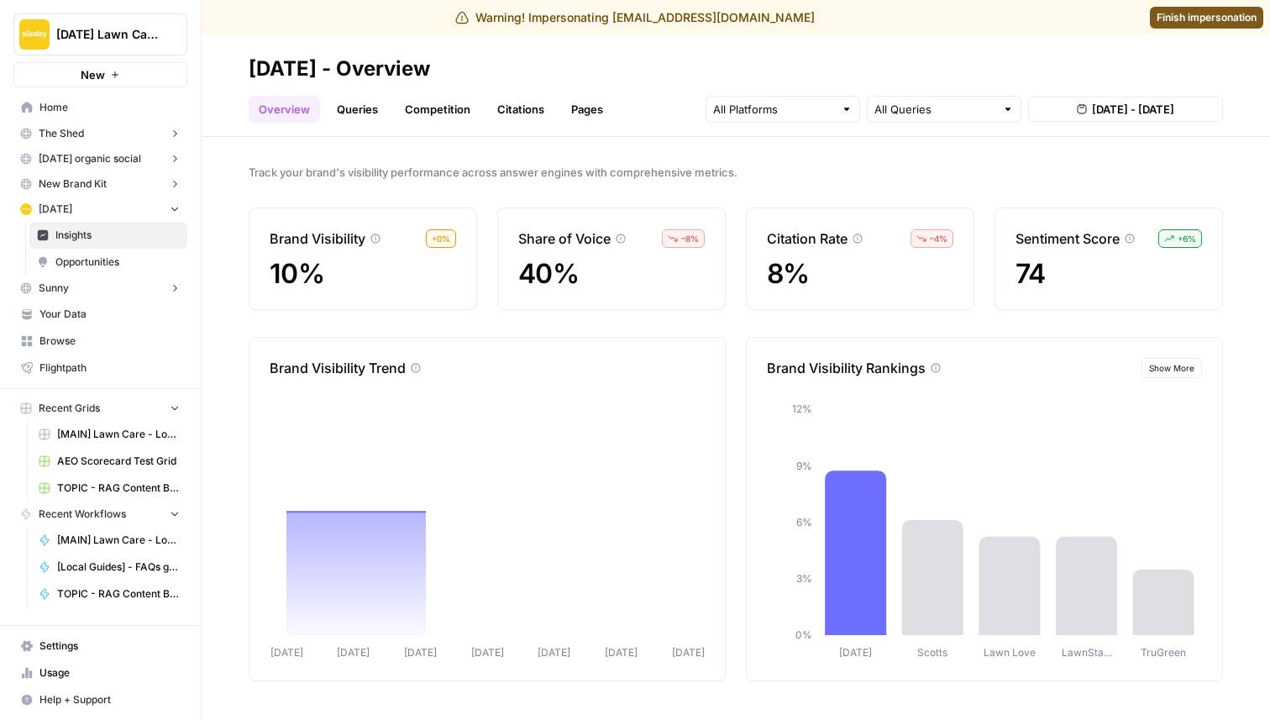
click at [360, 103] on link "Queries" at bounding box center [357, 109] width 61 height 27
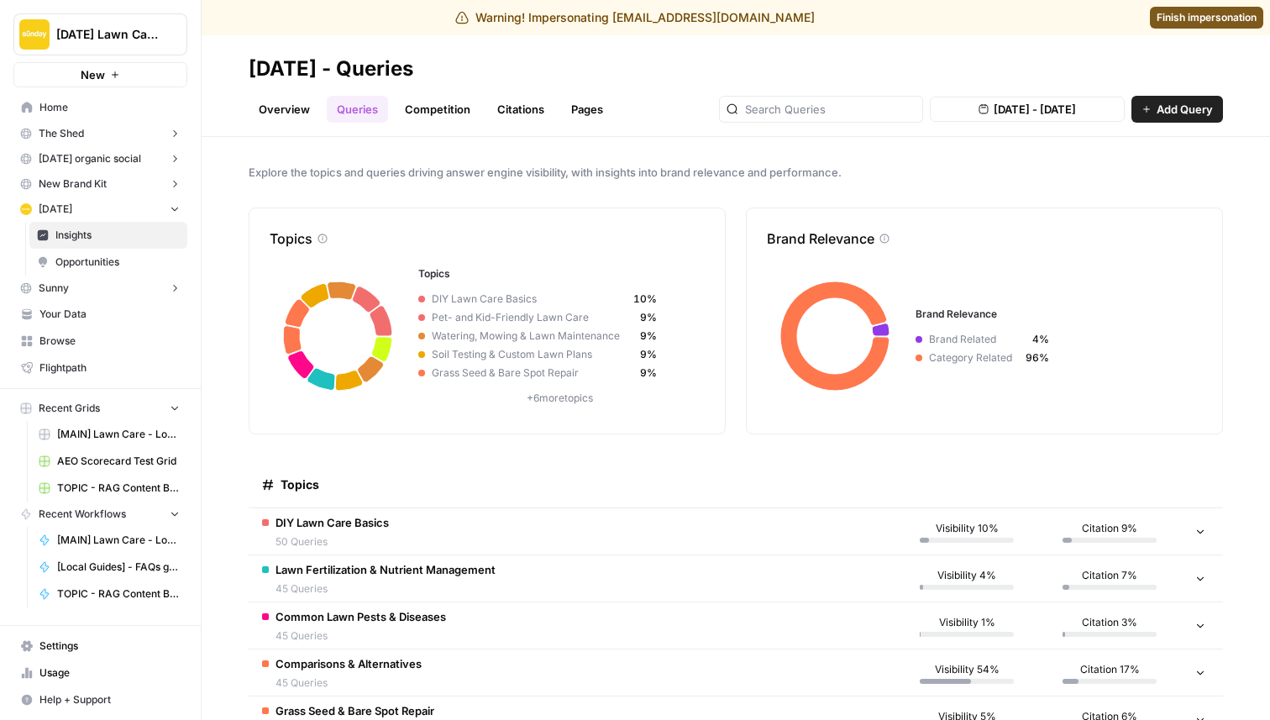
click at [139, 34] on span "[DATE] Lawn Care" at bounding box center [107, 34] width 102 height 17
type input "desc"
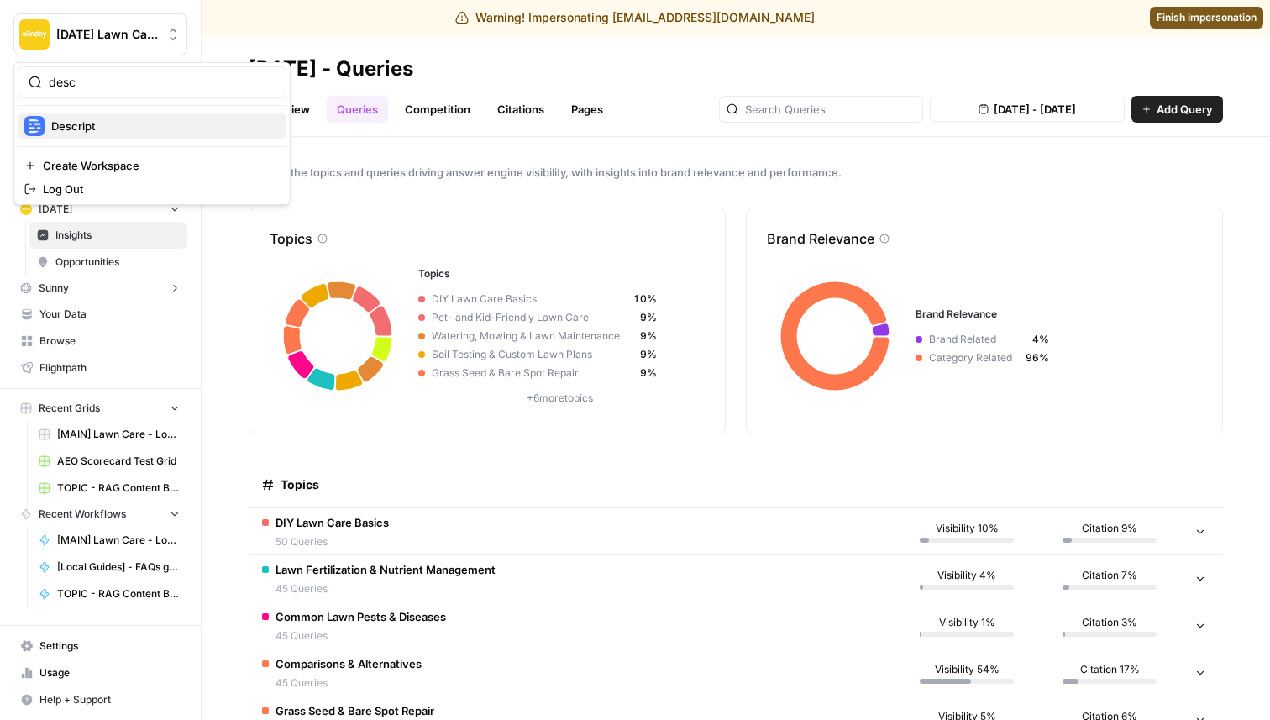
click at [115, 118] on span "Descript" at bounding box center [162, 126] width 222 height 17
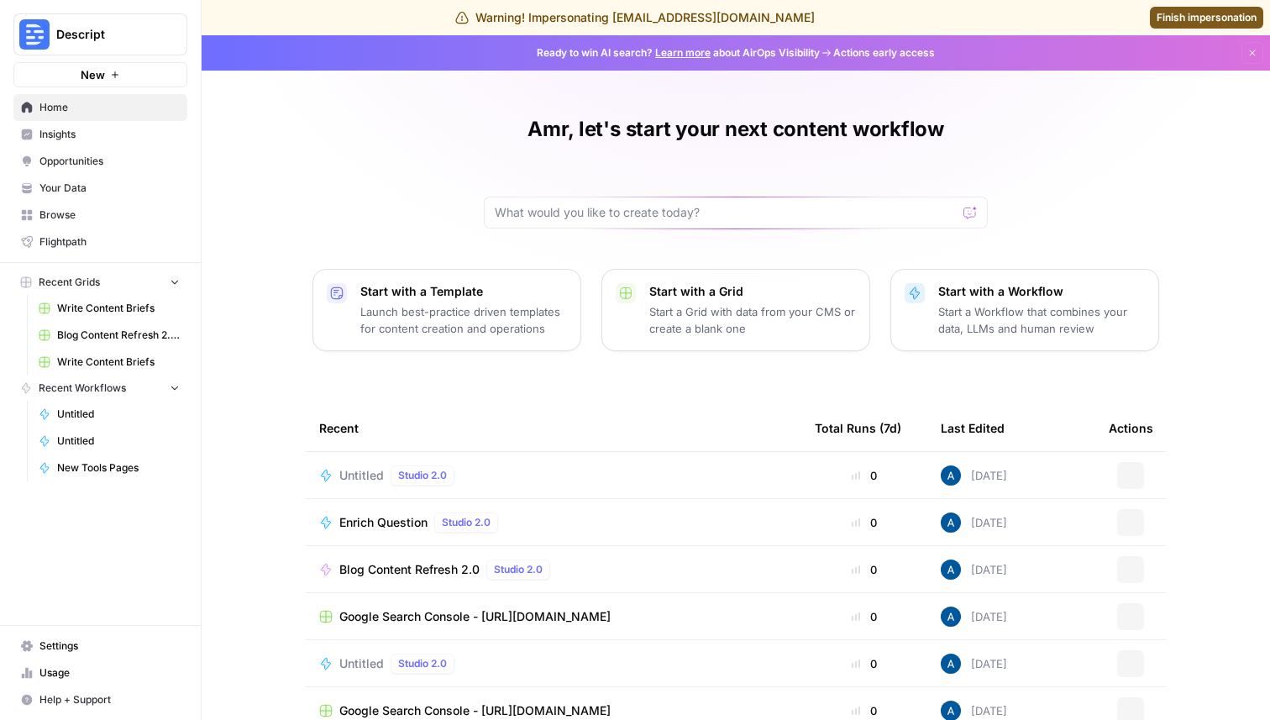
click at [103, 137] on span "Insights" at bounding box center [109, 134] width 140 height 15
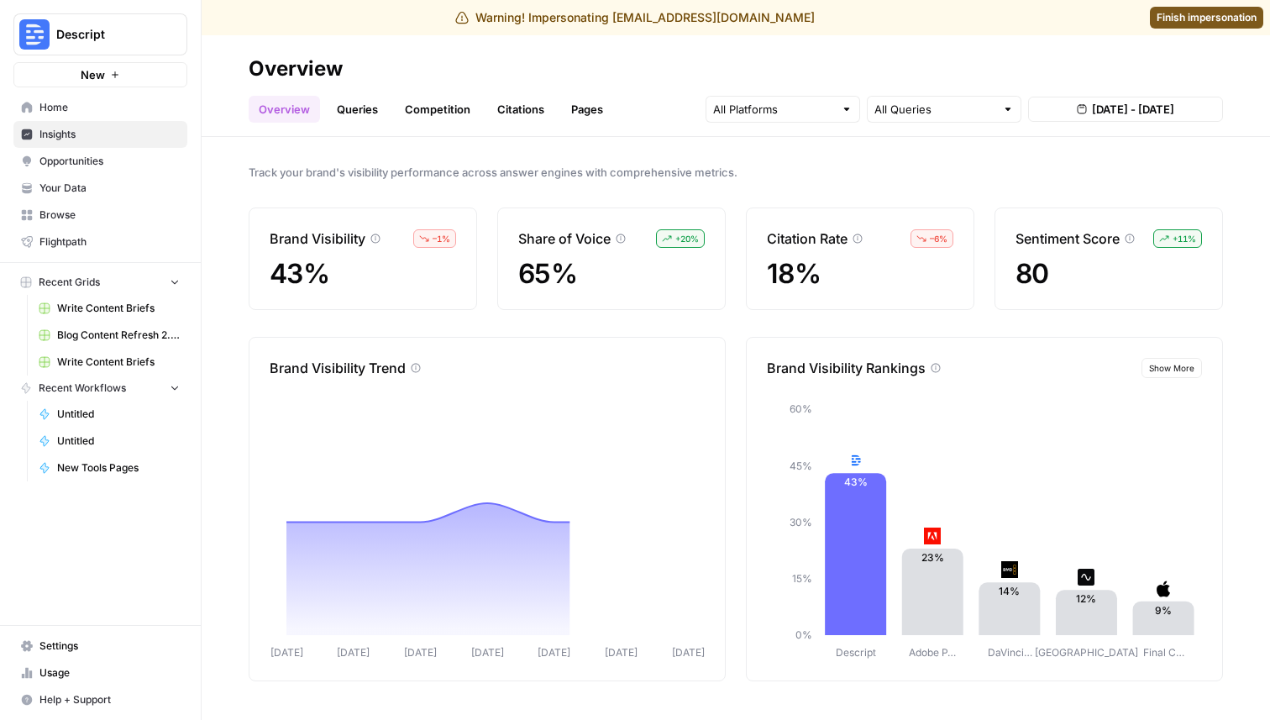
click at [368, 102] on link "Queries" at bounding box center [357, 109] width 61 height 27
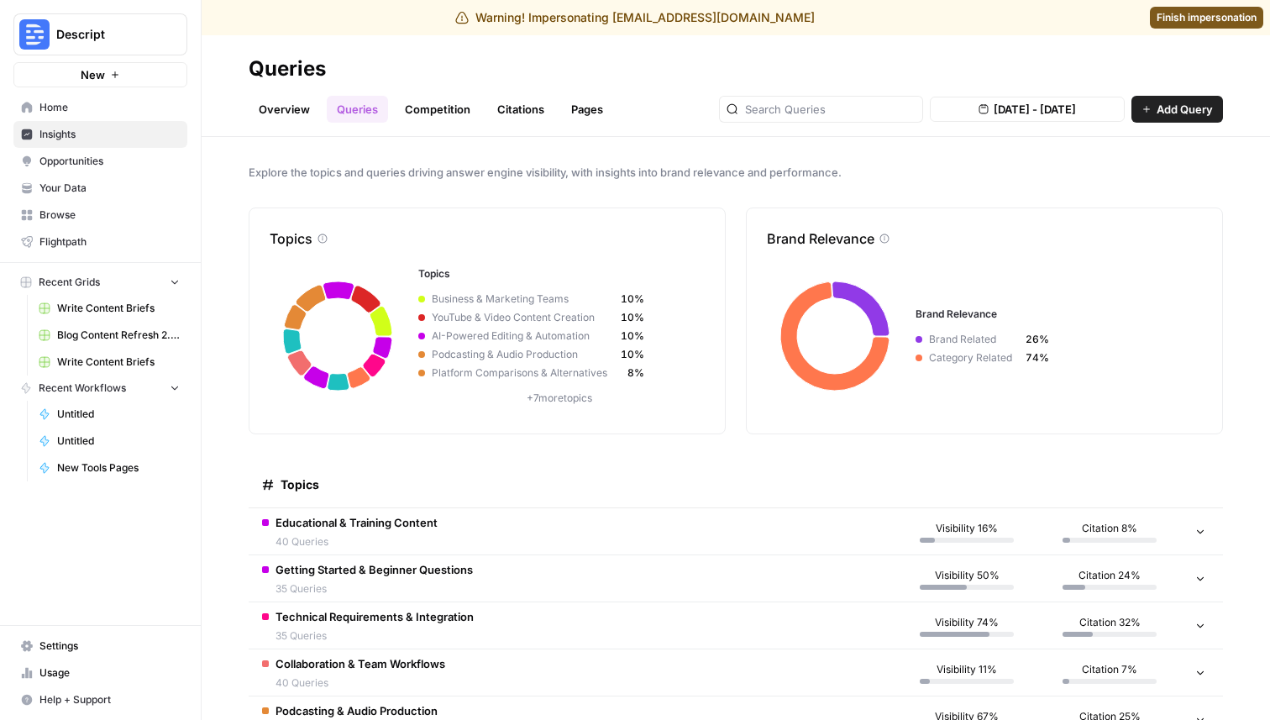
click at [118, 44] on button "Descript" at bounding box center [100, 34] width 174 height 42
type input "brex"
click at [108, 121] on span "Brex" at bounding box center [162, 126] width 222 height 17
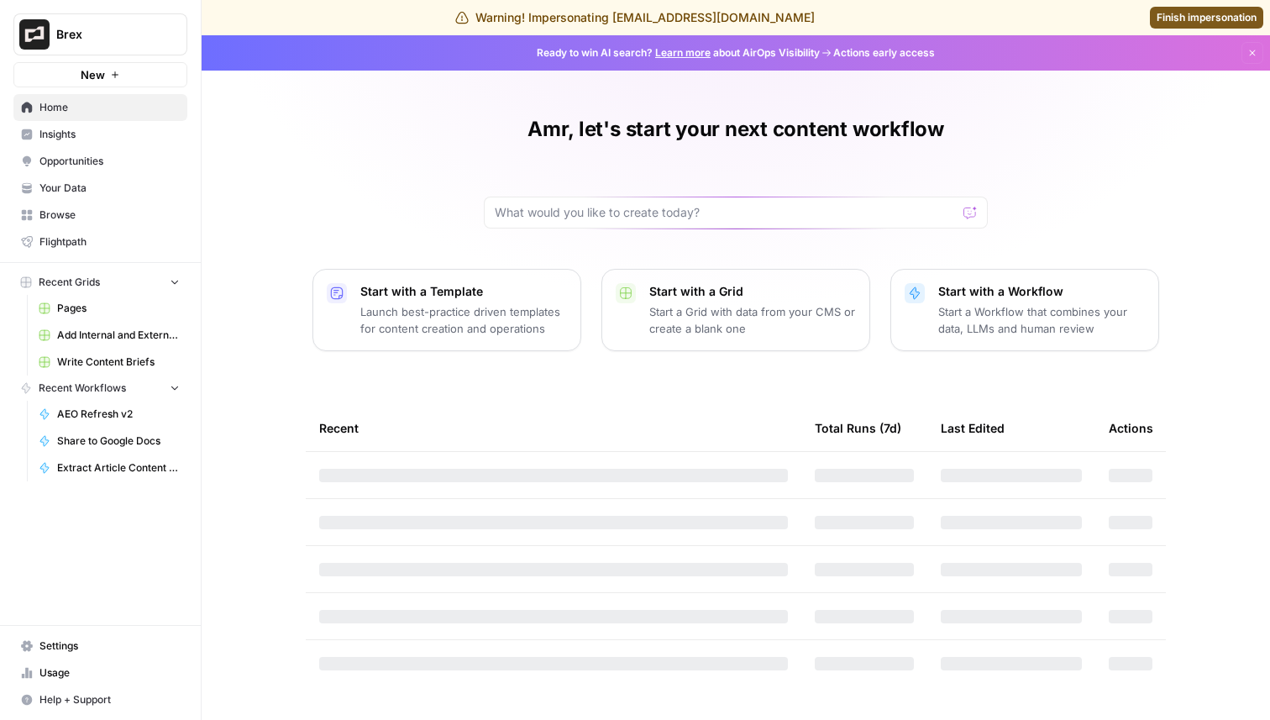
click at [97, 139] on span "Insights" at bounding box center [109, 134] width 140 height 15
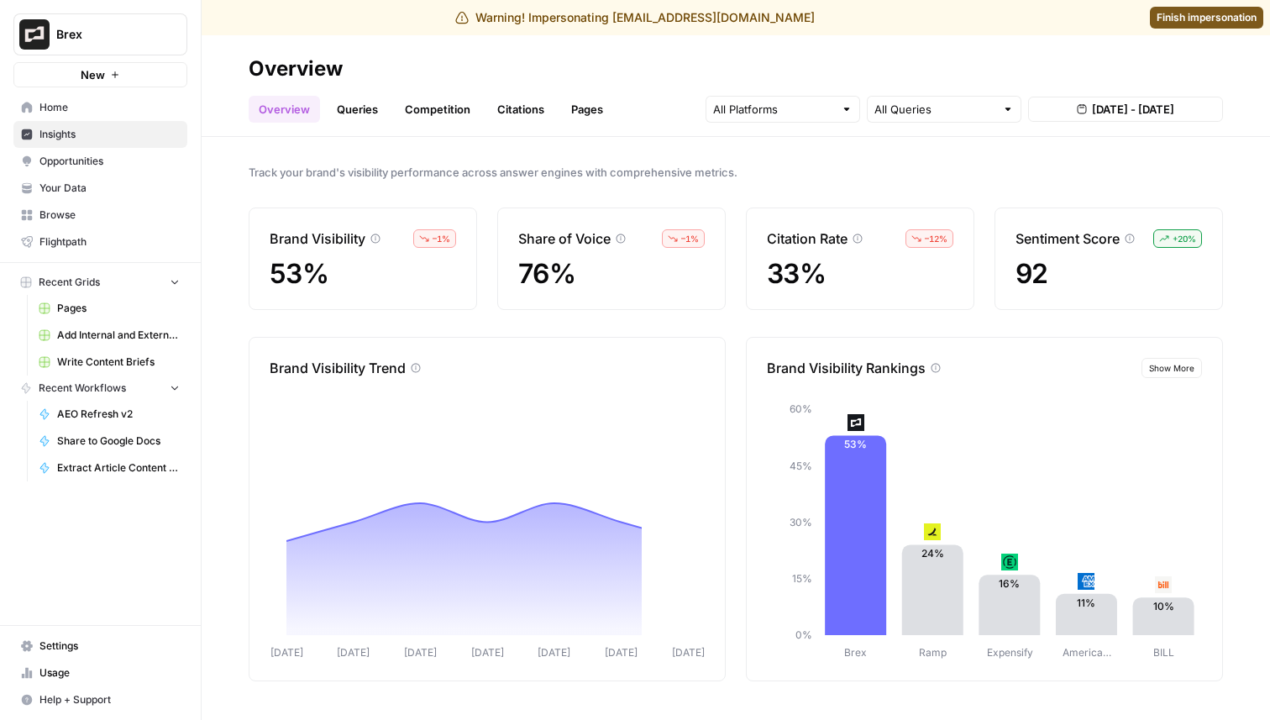
click at [366, 113] on link "Queries" at bounding box center [357, 109] width 61 height 27
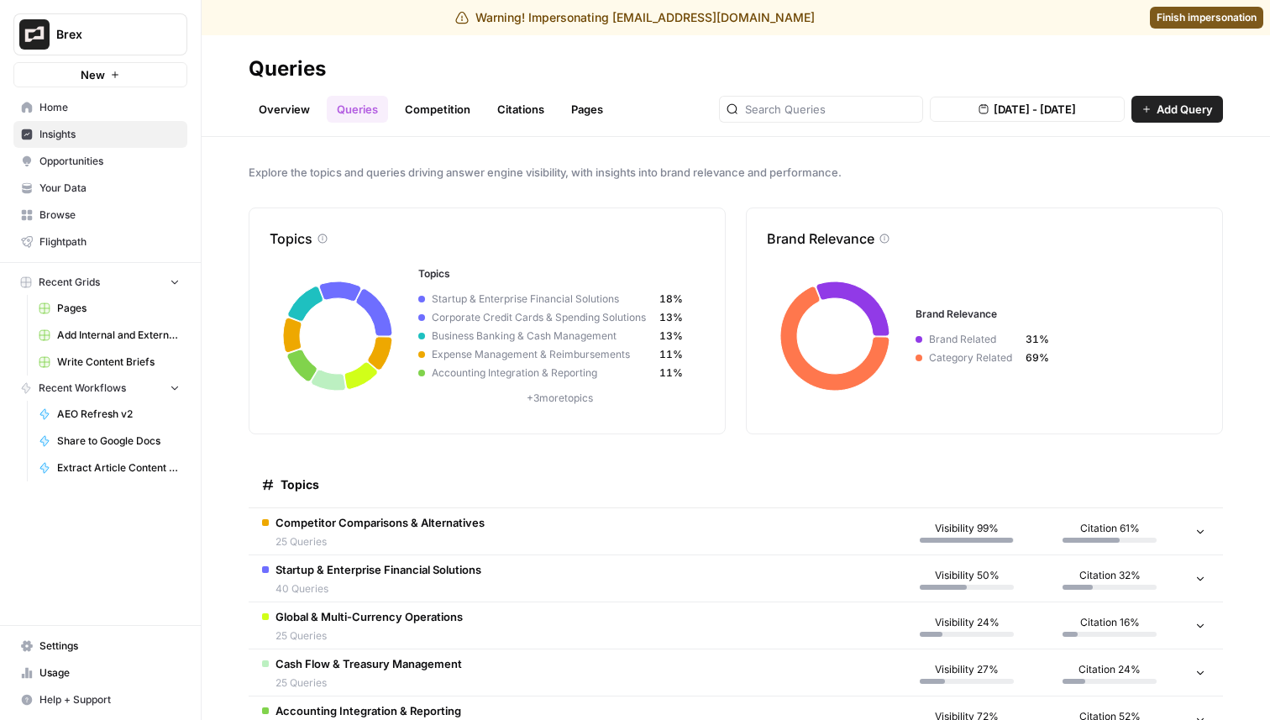
click at [170, 42] on icon "Workspace: Brex" at bounding box center [173, 34] width 17 height 17
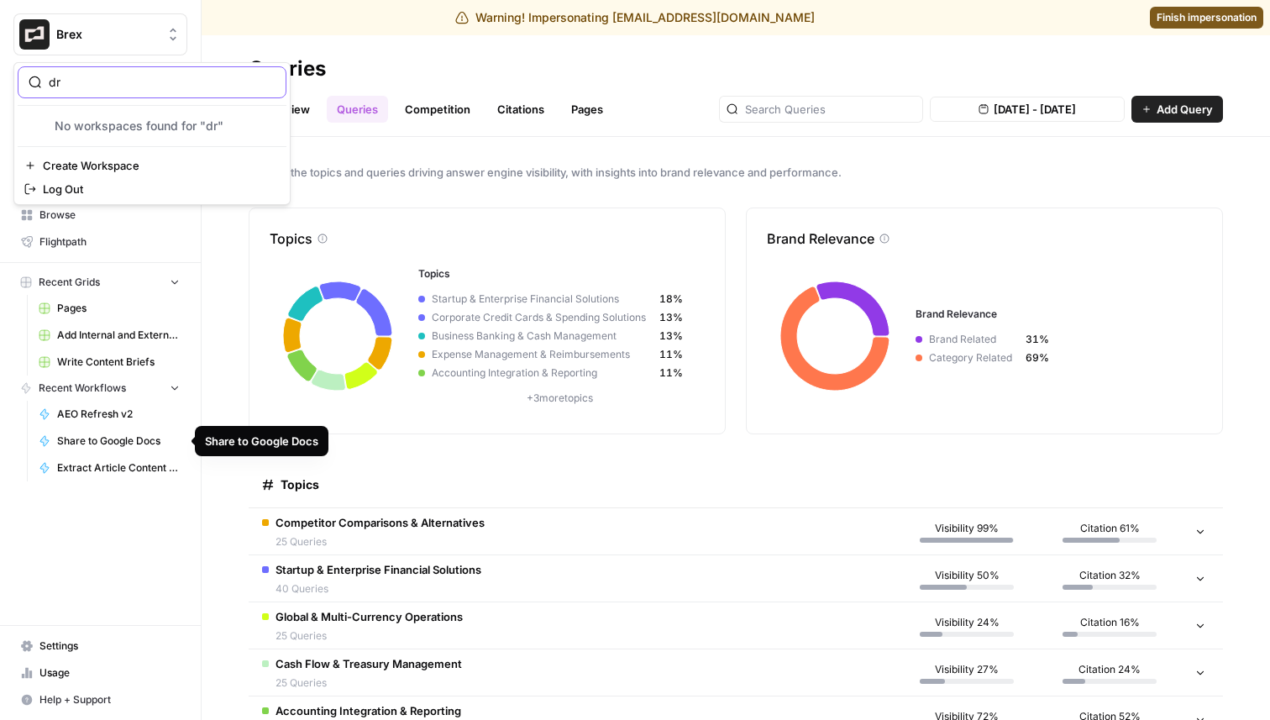
type input "d"
click at [97, 87] on input "preply" at bounding box center [162, 82] width 227 height 17
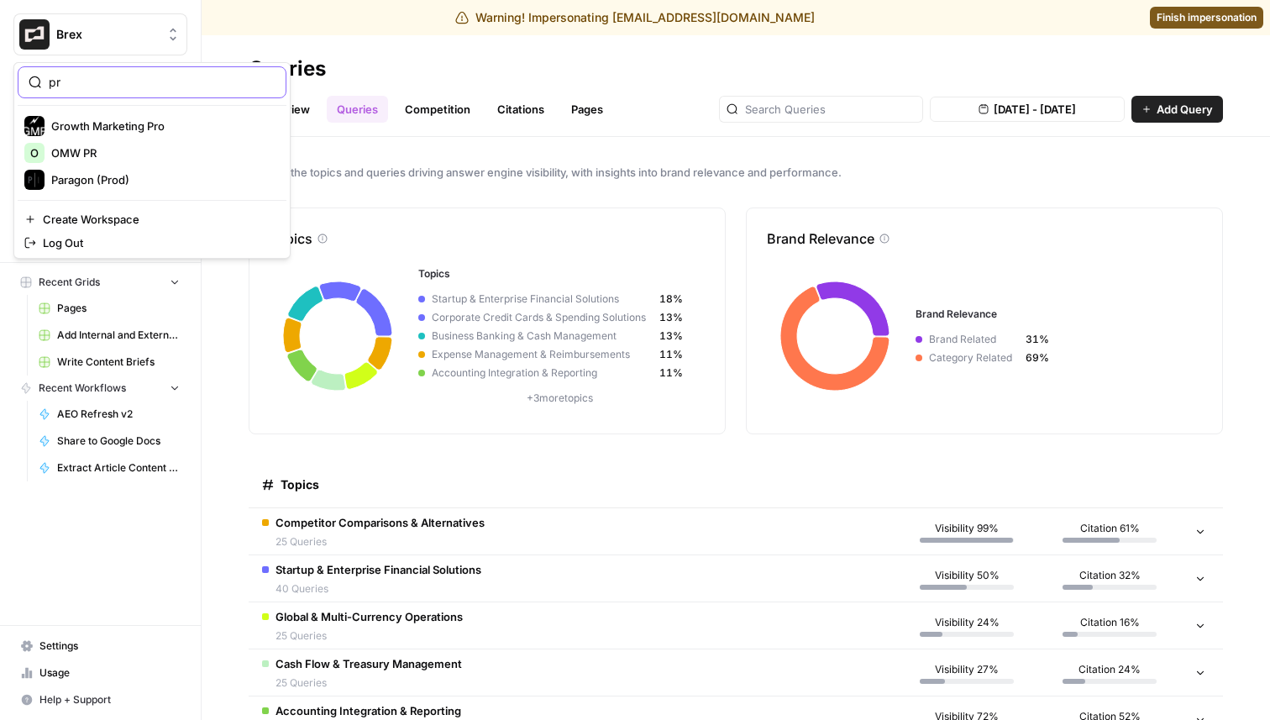
type input "p"
type input "home"
click at [100, 126] on span "Homebase" at bounding box center [162, 126] width 222 height 17
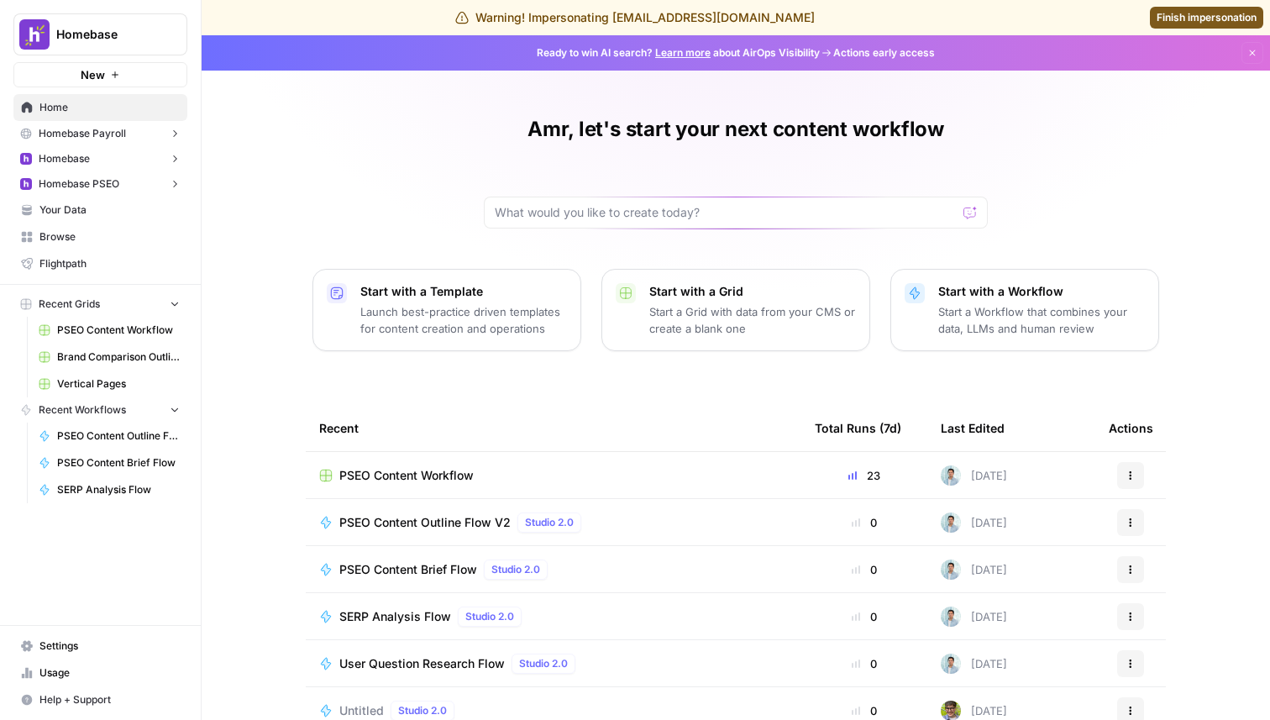
click at [99, 165] on button "Homebase" at bounding box center [100, 158] width 174 height 25
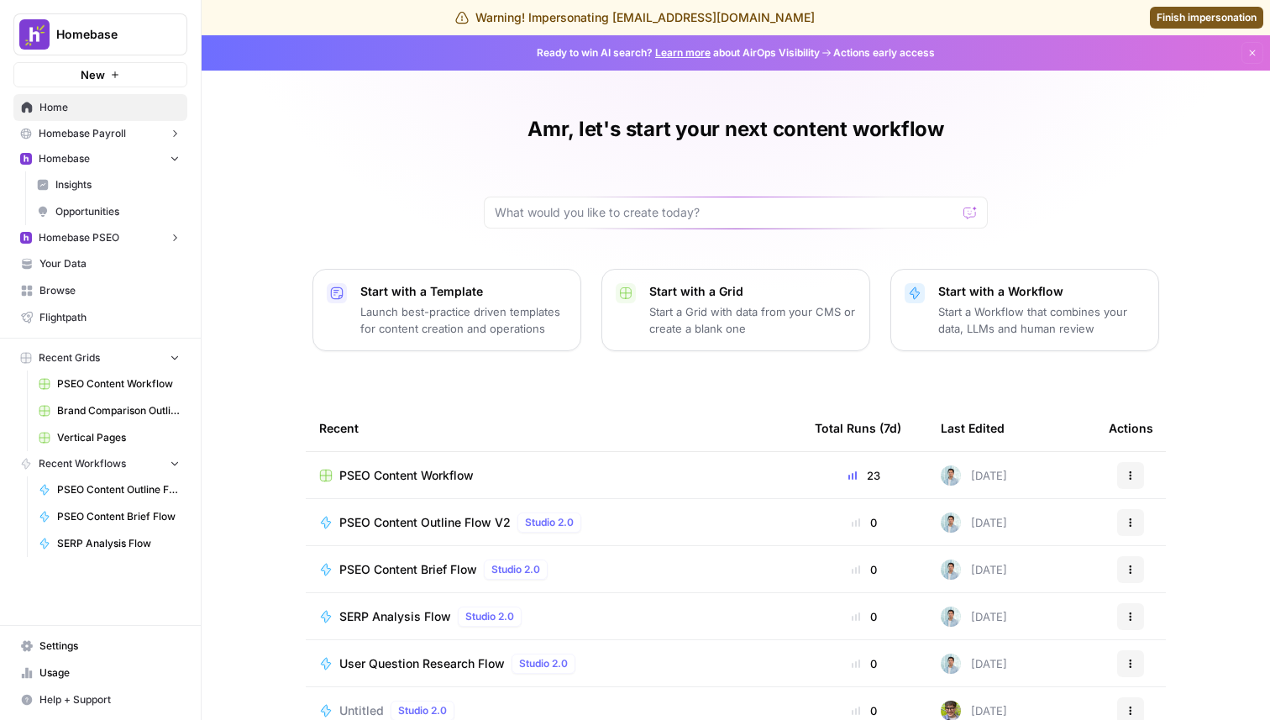
click at [99, 182] on span "Insights" at bounding box center [117, 184] width 124 height 15
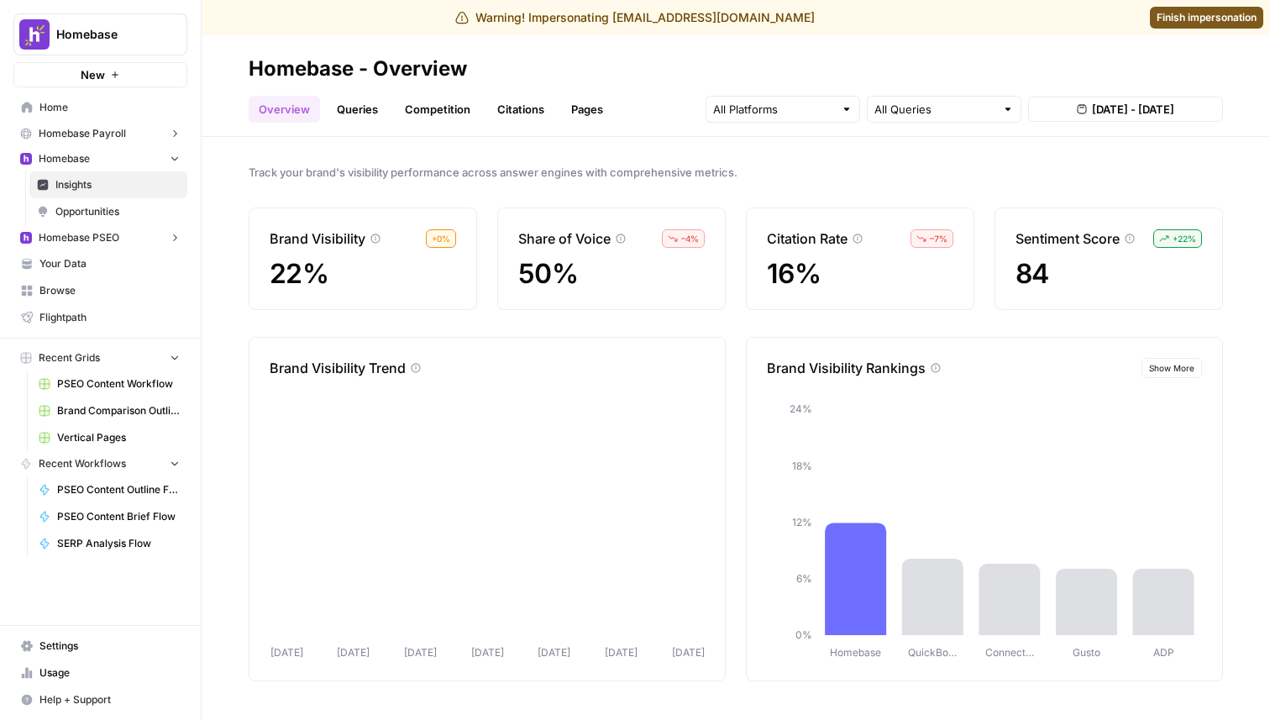
click at [364, 108] on link "Queries" at bounding box center [357, 109] width 61 height 27
